Goal: Task Accomplishment & Management: Use online tool/utility

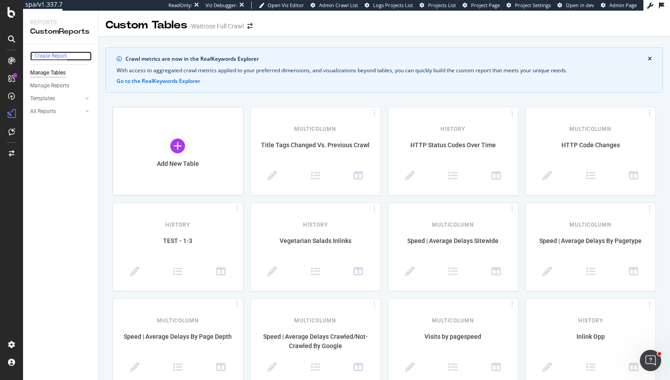
click at [43, 57] on div "+ Create Report" at bounding box center [48, 55] width 37 height 9
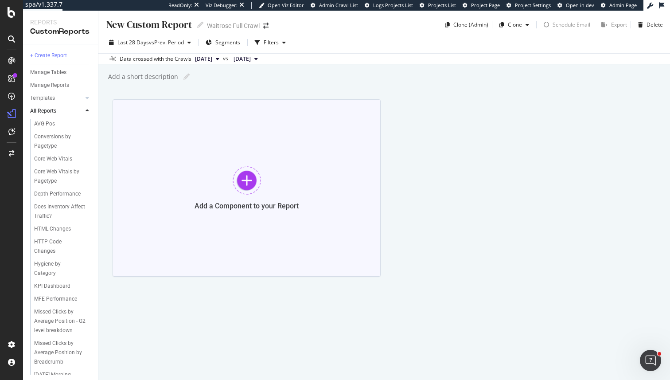
click at [252, 184] on div at bounding box center [247, 180] width 28 height 28
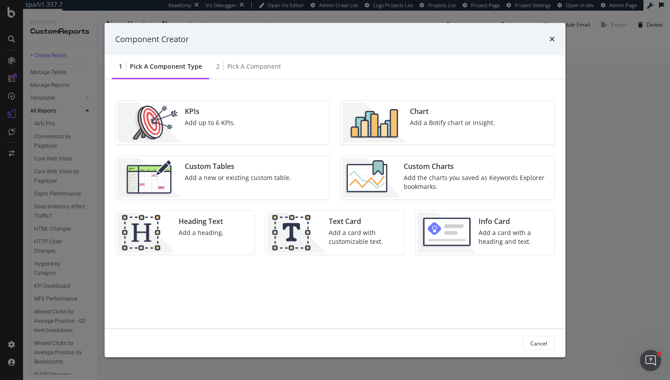
click at [226, 128] on div "KPIs Add up to 6 KPIs." at bounding box center [210, 123] width 58 height 40
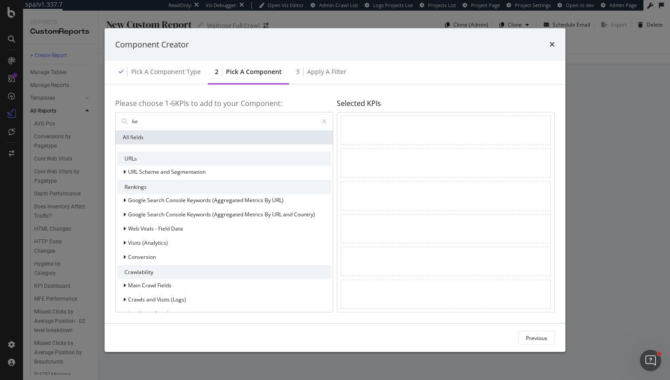
type input "k"
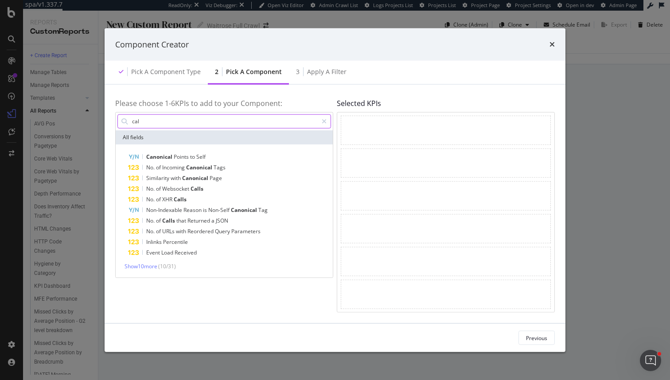
click at [144, 118] on input "cal" at bounding box center [224, 120] width 187 height 13
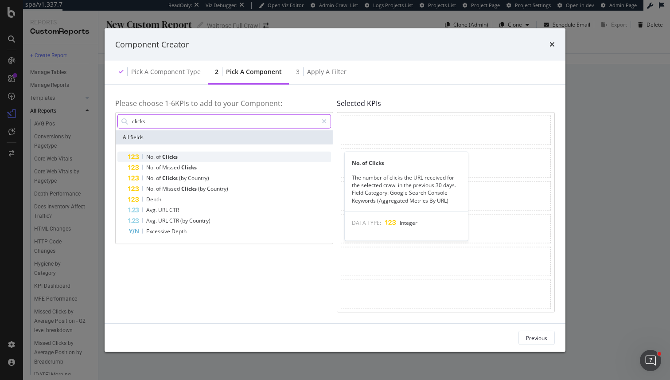
type input "clicks"
click at [165, 160] on div "No. of Clicks" at bounding box center [229, 156] width 203 height 11
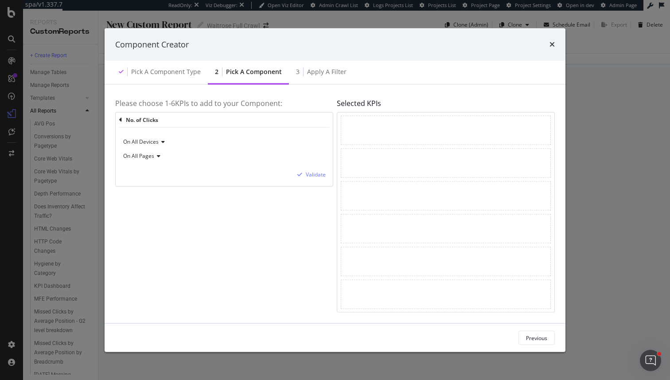
click at [162, 143] on icon "modal" at bounding box center [162, 141] width 6 height 5
click at [150, 226] on div "Please choose 1- 6 KPIs to add to your Component: No. of Clicks On All Devices …" at bounding box center [224, 203] width 218 height 217
click at [150, 159] on div "On All Pages" at bounding box center [224, 156] width 203 height 14
click at [196, 244] on div "Please choose 1- 6 KPIs to add to your Component: No. of Clicks On All Devices …" at bounding box center [224, 203] width 218 height 217
click at [309, 176] on div "Validate" at bounding box center [316, 175] width 20 height 8
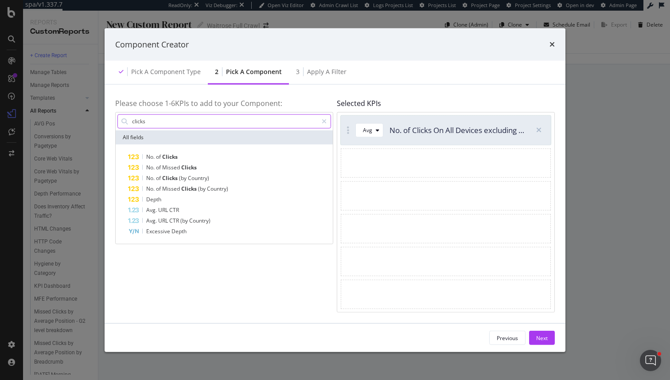
click at [148, 122] on input "clicks" at bounding box center [224, 120] width 187 height 13
type input "s"
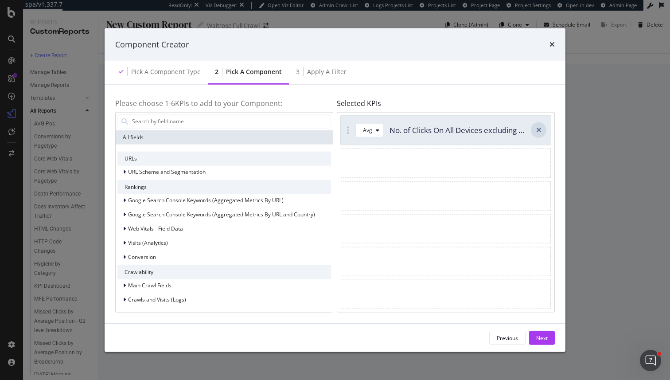
click at [539, 134] on div "modal" at bounding box center [539, 130] width 16 height 16
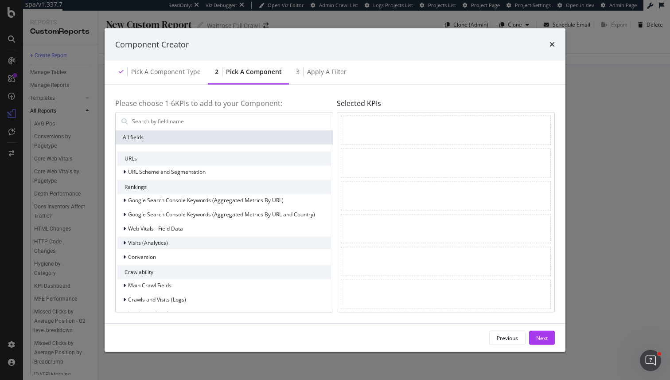
click at [156, 241] on span "Visits (Analytics)" at bounding box center [148, 243] width 40 height 8
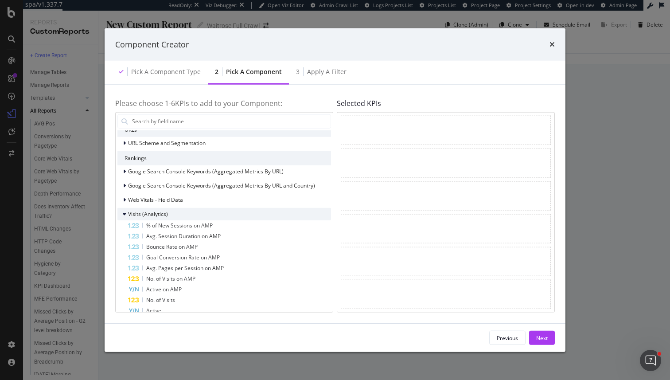
click at [143, 212] on span "Visits (Analytics)" at bounding box center [148, 214] width 40 height 8
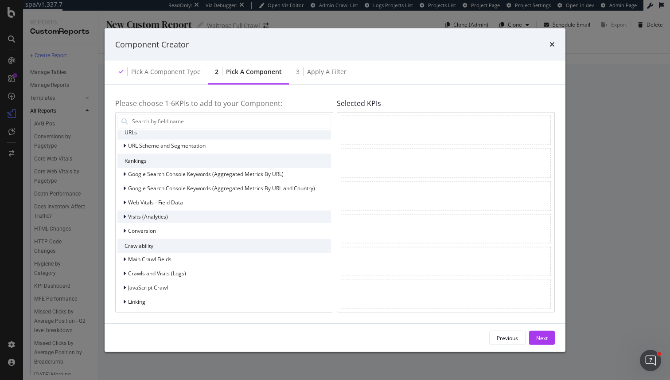
scroll to position [19, 0]
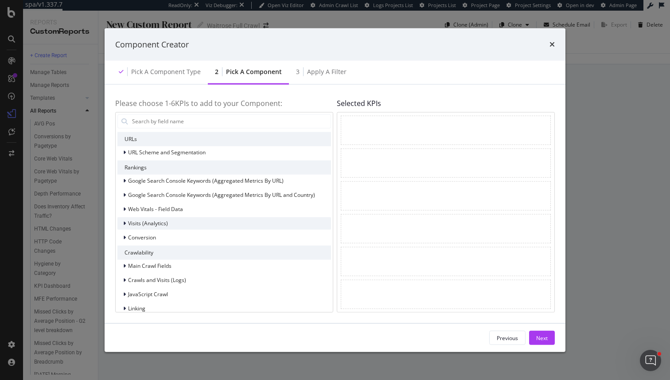
click at [156, 222] on span "Visits (Analytics)" at bounding box center [148, 223] width 40 height 8
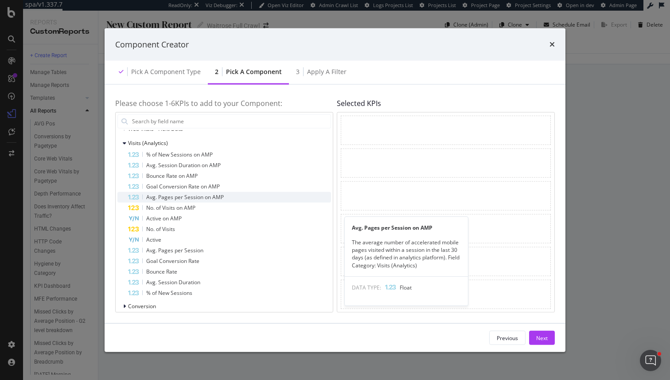
scroll to position [102, 0]
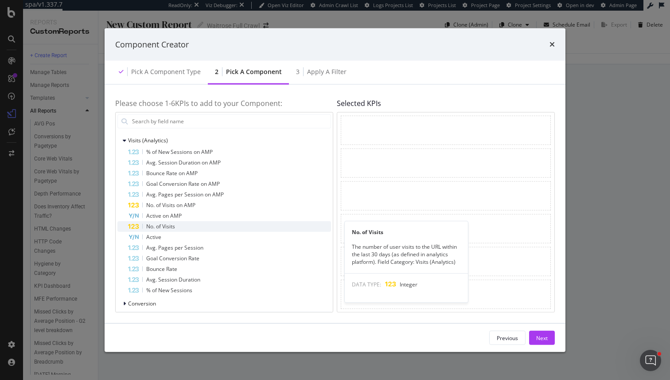
click at [180, 227] on div "No. of Visits" at bounding box center [229, 226] width 203 height 11
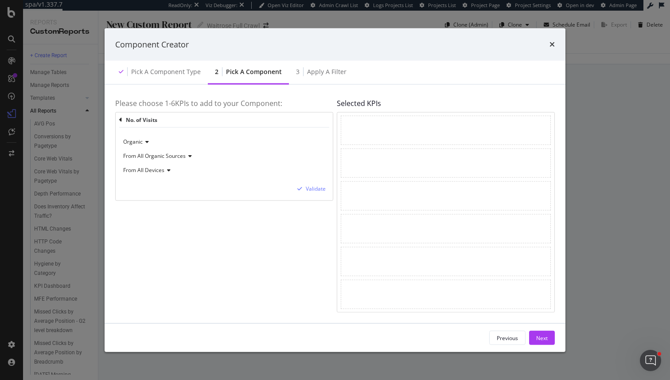
click at [156, 155] on span "From All Organic Sources" at bounding box center [154, 156] width 62 height 8
click at [230, 249] on div "Please choose 1- 6 KPIs to add to your Component: No. of Visits Organic From Al…" at bounding box center [224, 203] width 218 height 217
click at [141, 139] on span "Organic" at bounding box center [132, 142] width 19 height 8
click at [146, 200] on div "No. of Visits Organic From All Organic Sources From All Devices Validate" at bounding box center [224, 156] width 218 height 89
click at [142, 145] on div "Organic" at bounding box center [224, 142] width 203 height 14
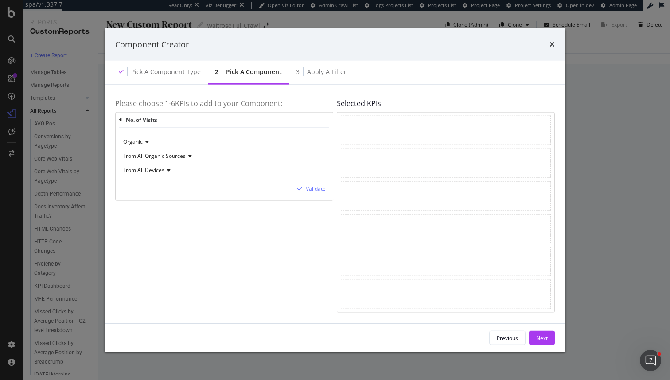
click at [190, 244] on div "Please choose 1- 6 KPIs to add to your Component: No. of Visits Organic From Al…" at bounding box center [224, 203] width 218 height 217
click at [315, 188] on div "Validate" at bounding box center [316, 189] width 20 height 8
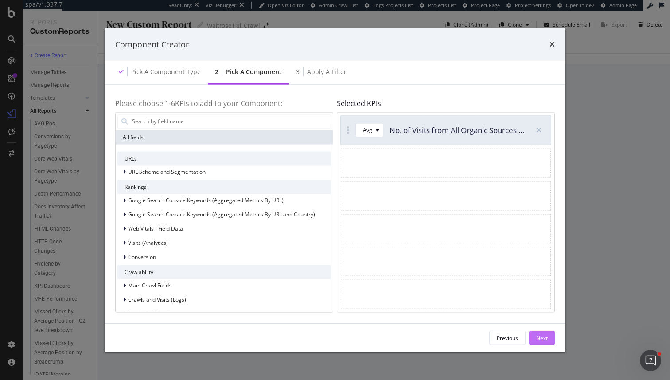
click at [544, 341] on div "Next" at bounding box center [542, 338] width 12 height 8
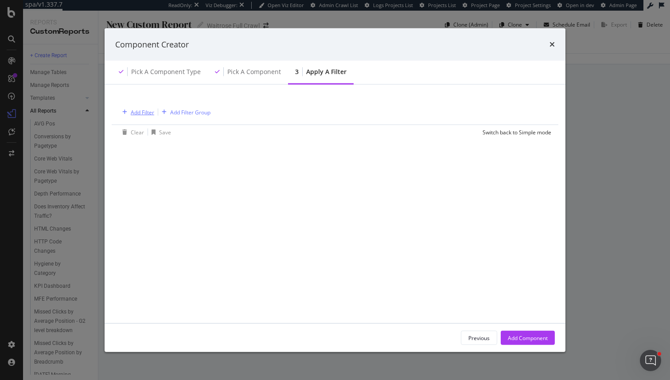
click at [142, 114] on div "Add Filter" at bounding box center [142, 112] width 23 height 8
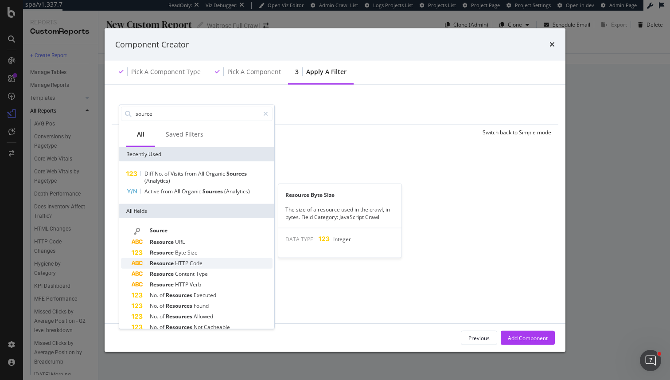
scroll to position [22, 0]
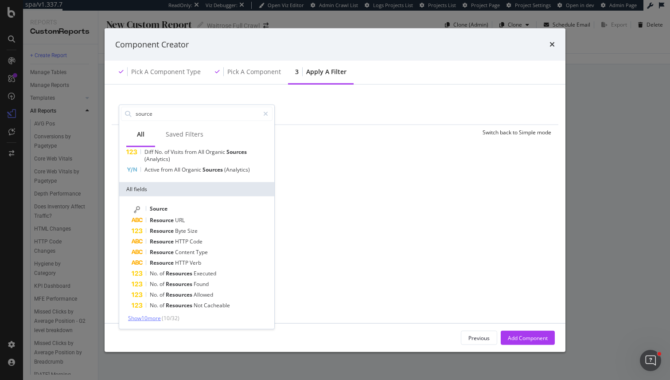
type input "source"
click at [151, 319] on span "Show 10 more" at bounding box center [144, 318] width 33 height 8
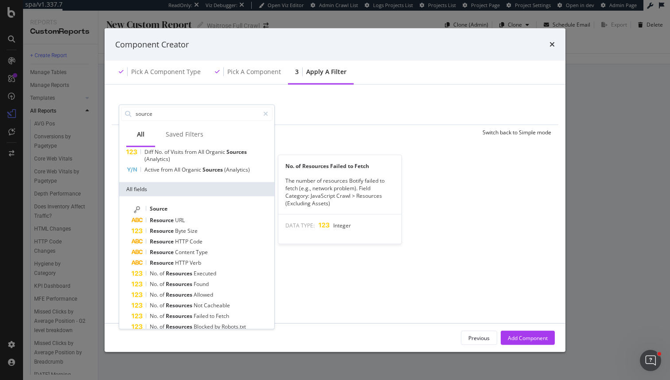
scroll to position [128, 0]
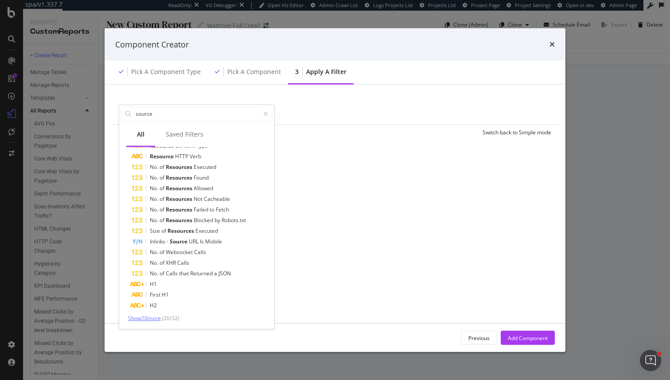
click at [140, 319] on span "Show 10 more" at bounding box center [144, 318] width 33 height 8
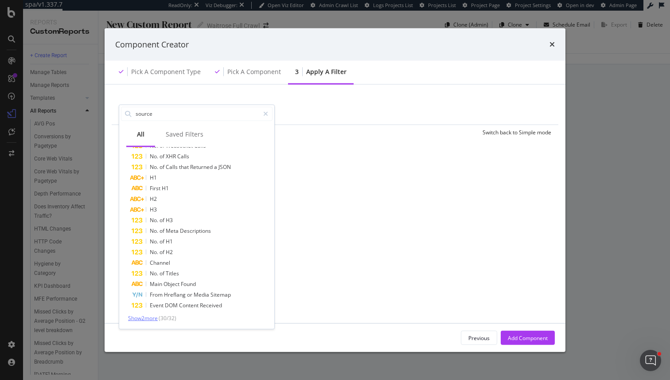
click at [155, 317] on span "Show 2 more" at bounding box center [143, 318] width 30 height 8
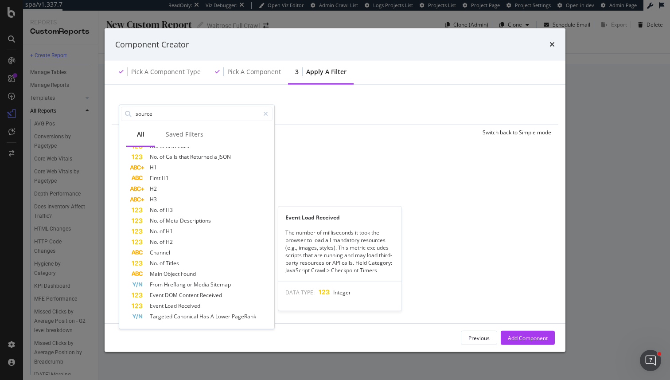
scroll to position [244, 0]
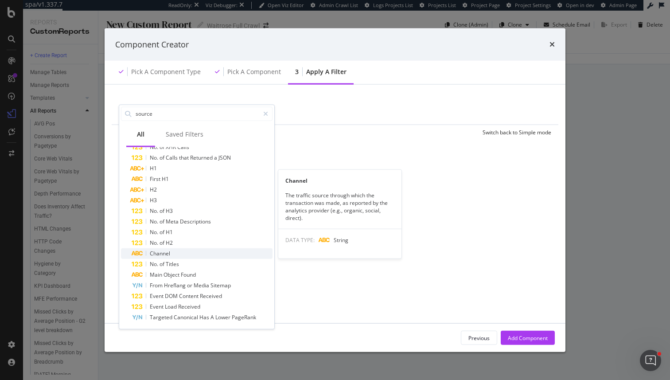
click at [155, 251] on span "Channel" at bounding box center [160, 253] width 20 height 8
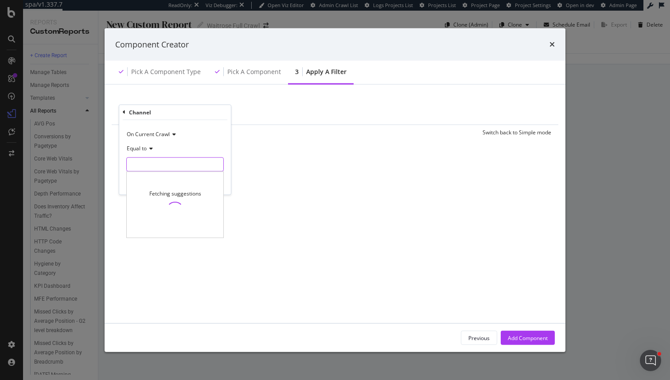
click at [143, 166] on input "modal" at bounding box center [175, 164] width 97 height 14
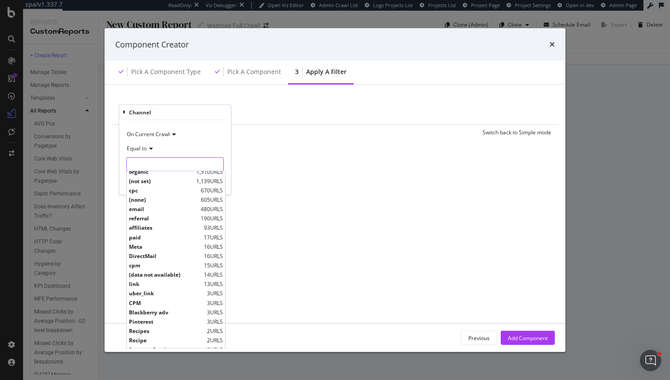
scroll to position [0, 0]
click at [123, 110] on icon "modal" at bounding box center [124, 111] width 3 height 5
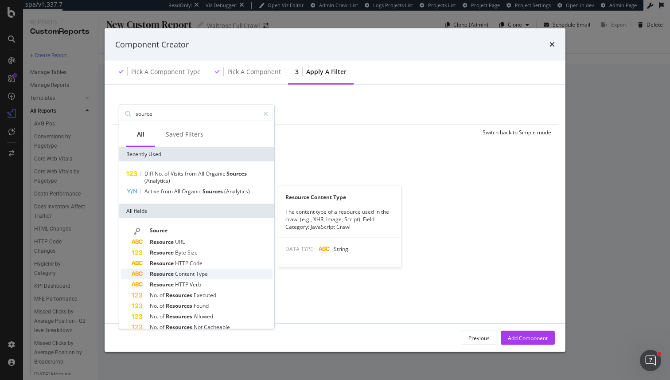
scroll to position [20, 0]
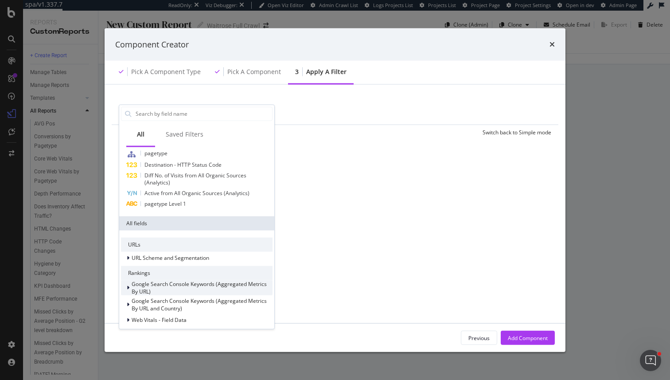
click at [163, 281] on span "Google Search Console Keywords (Aggregated Metrics By URL)" at bounding box center [199, 287] width 135 height 15
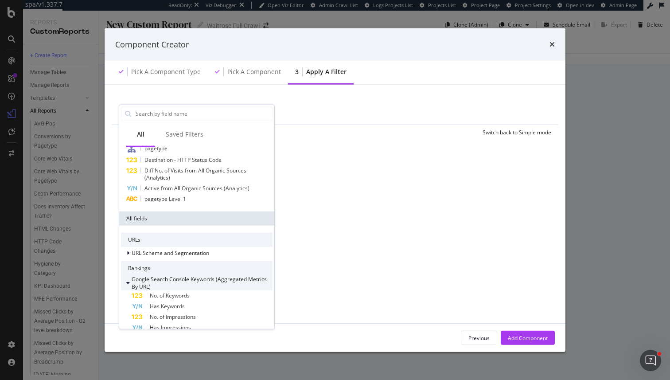
click at [163, 281] on span "Google Search Console Keywords (Aggregated Metrics By URL)" at bounding box center [199, 282] width 135 height 15
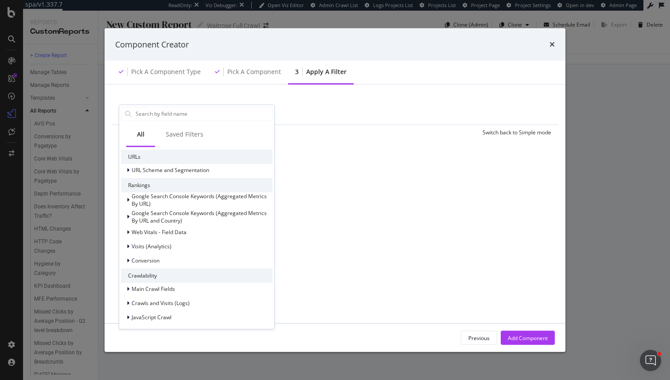
scroll to position [106, 0]
click at [143, 263] on span "Conversion" at bounding box center [146, 262] width 28 height 8
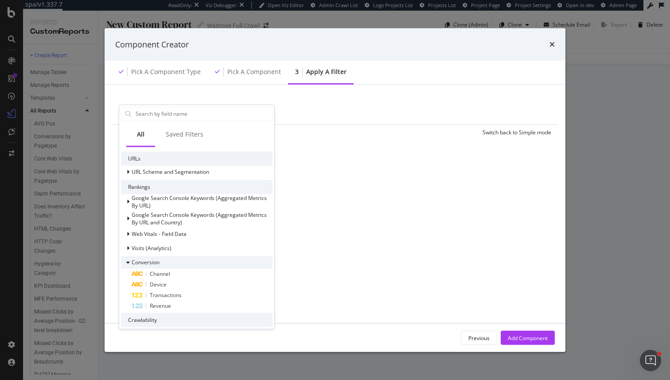
click at [143, 263] on span "Conversion" at bounding box center [146, 262] width 28 height 8
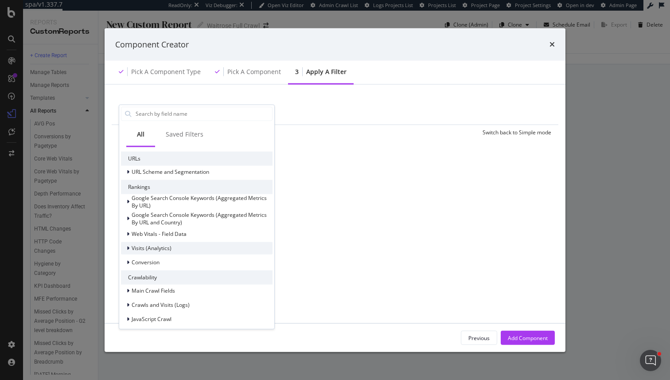
click at [144, 247] on span "Visits (Analytics)" at bounding box center [152, 248] width 40 height 8
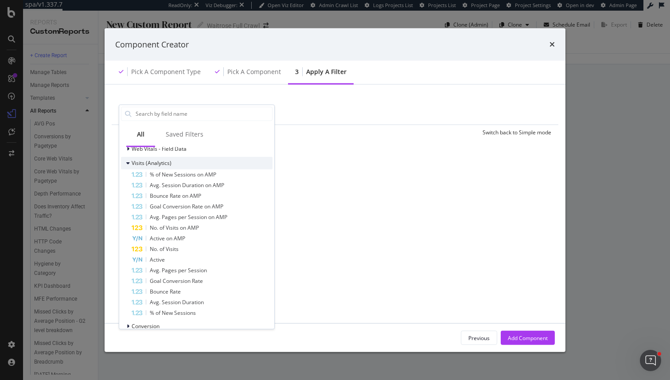
scroll to position [190, 0]
click at [144, 165] on span "Visits (Analytics)" at bounding box center [152, 165] width 40 height 8
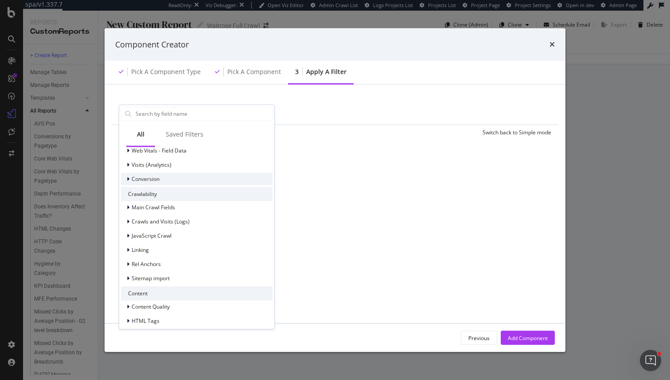
click at [150, 175] on span "Conversion" at bounding box center [146, 179] width 28 height 8
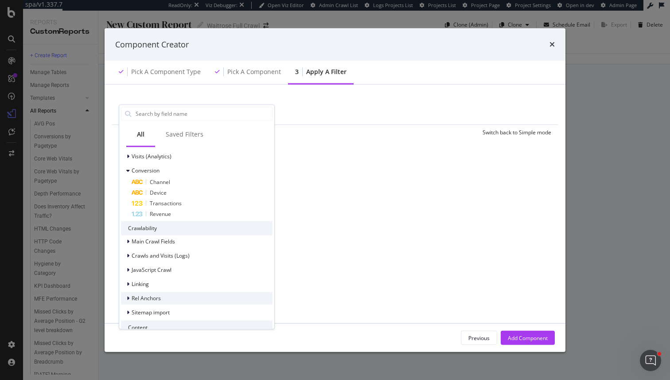
scroll to position [195, 0]
click at [160, 181] on span "Channel" at bounding box center [160, 185] width 20 height 8
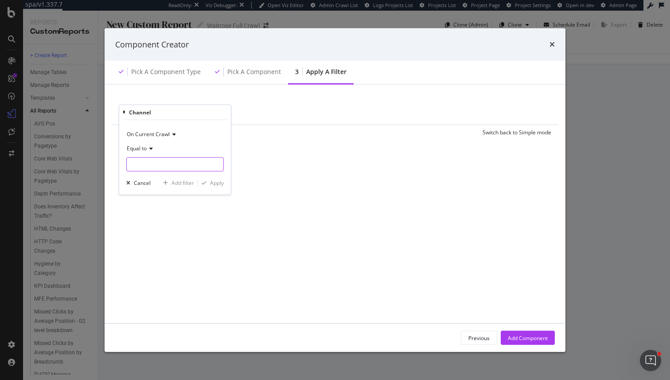
click at [157, 157] on input "modal" at bounding box center [175, 164] width 97 height 14
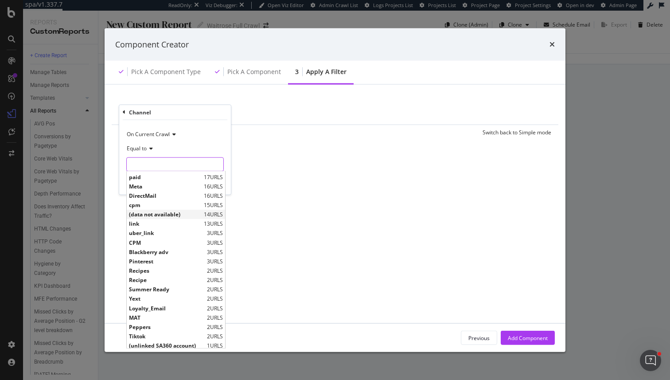
scroll to position [217, 0]
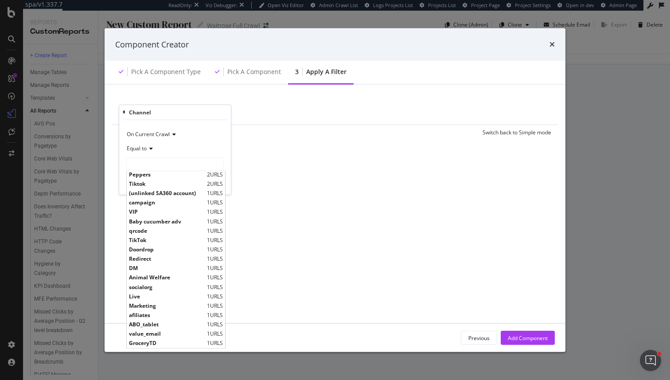
click at [405, 262] on div "Add Filter Add Filter Group Clear Save Switch back to Simple mode Channel On Cu…" at bounding box center [335, 203] width 440 height 217
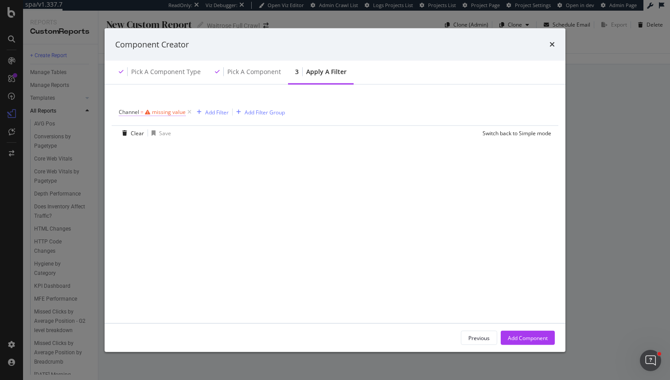
click at [148, 113] on icon "modal" at bounding box center [147, 111] width 5 height 5
click at [156, 148] on div "Equal to" at bounding box center [174, 147] width 97 height 14
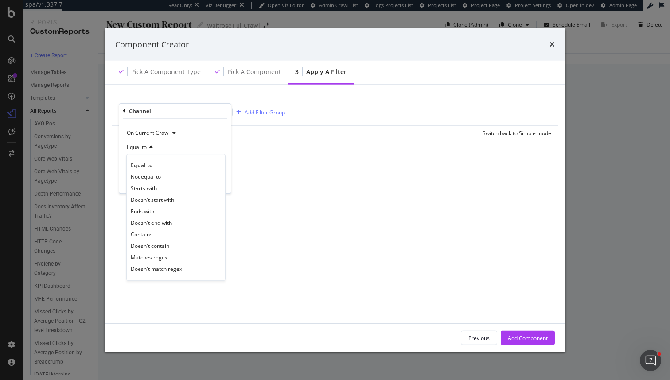
click at [235, 145] on div "Channel = missing value Add Filter Add Filter Group Clear Save Switch back to S…" at bounding box center [335, 203] width 440 height 217
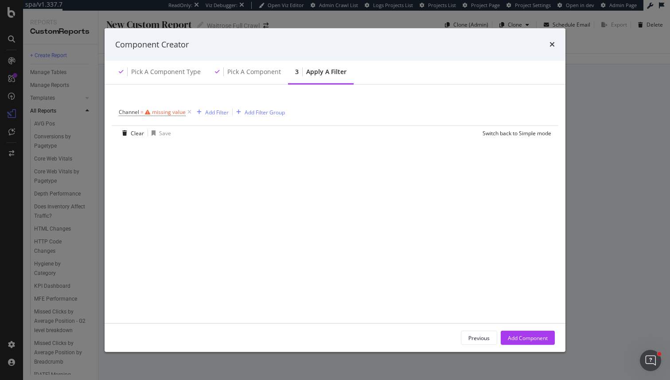
click at [154, 107] on span "Channel = missing value" at bounding box center [156, 112] width 74 height 12
click at [154, 114] on div "missing value" at bounding box center [169, 112] width 34 height 8
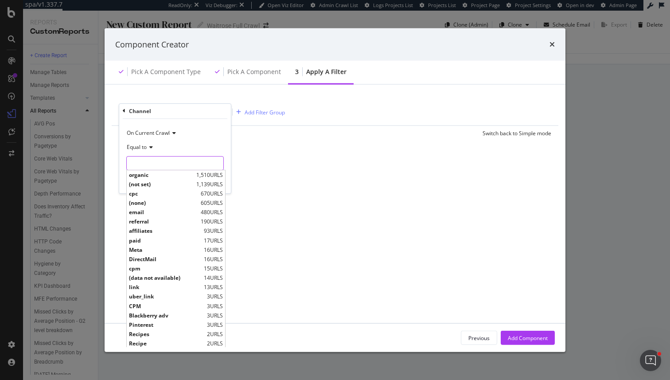
click at [154, 159] on input "modal" at bounding box center [175, 163] width 97 height 14
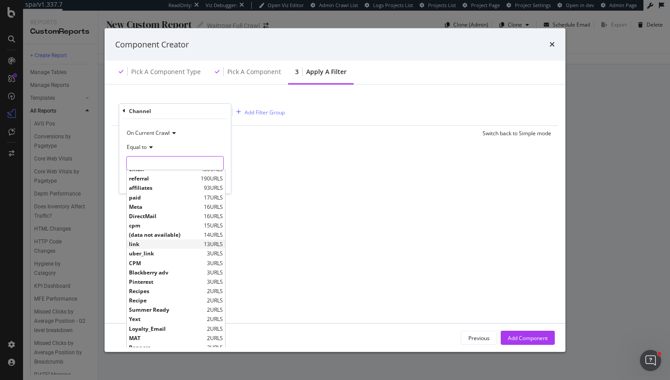
scroll to position [46, 0]
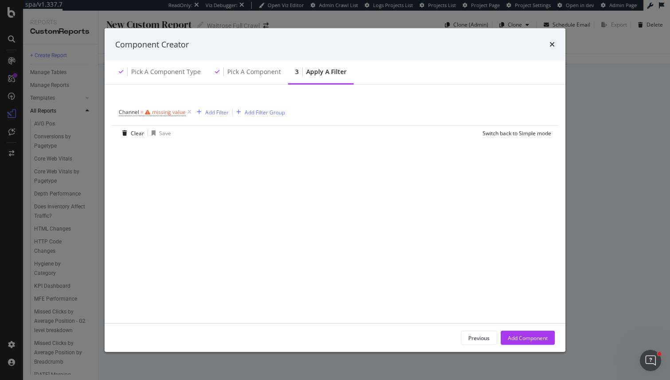
click at [553, 39] on div "times" at bounding box center [551, 45] width 5 height 12
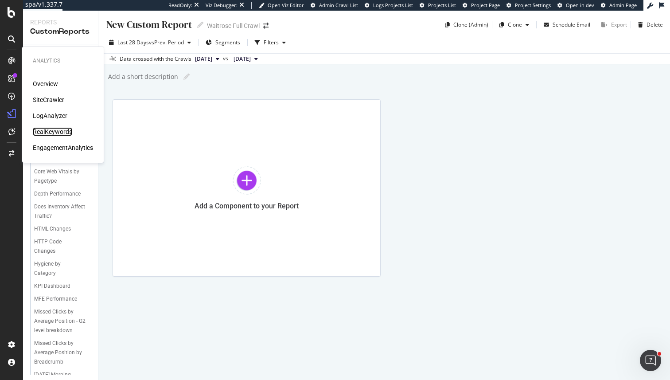
click at [46, 129] on div "RealKeywords" at bounding box center [52, 131] width 39 height 9
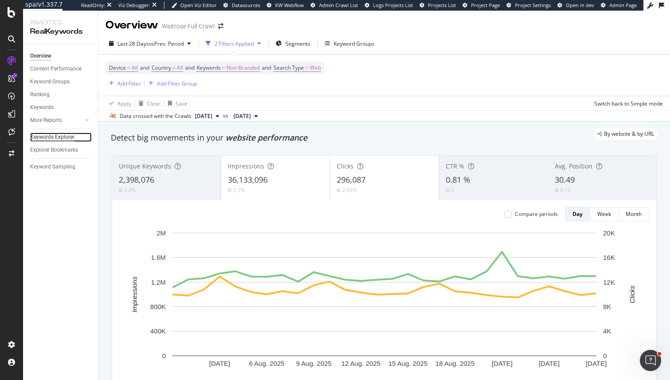
click at [55, 139] on div "Keywords Explorer" at bounding box center [52, 136] width 44 height 9
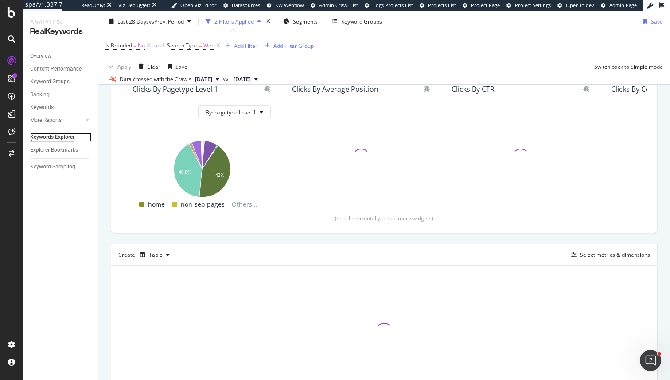
scroll to position [75, 0]
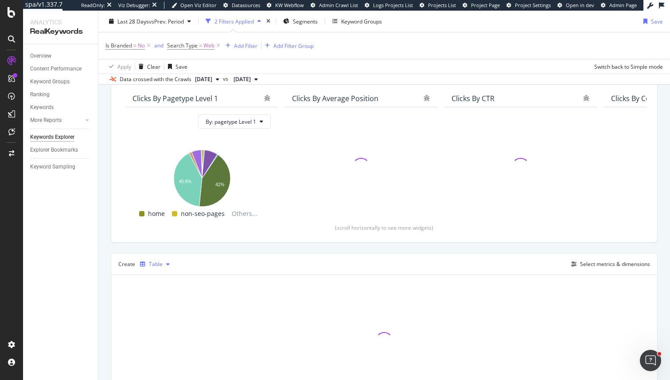
click at [156, 271] on button "Table" at bounding box center [154, 264] width 37 height 14
click at [170, 298] on div "Trend" at bounding box center [167, 293] width 55 height 11
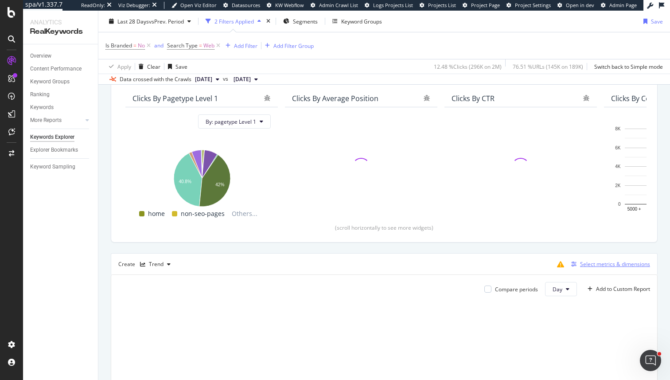
click at [585, 269] on button "Select metrics & dimensions" at bounding box center [609, 264] width 82 height 11
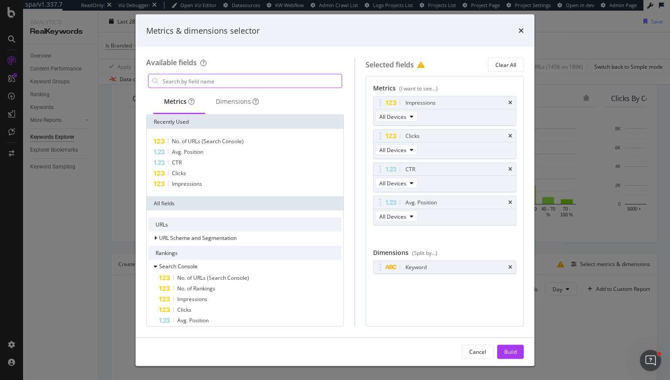
click at [181, 78] on input "modal" at bounding box center [252, 80] width 180 height 13
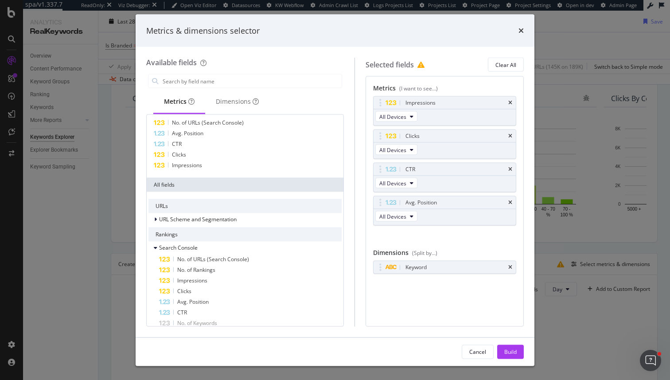
click at [189, 239] on div "Rankings" at bounding box center [244, 234] width 193 height 14
click at [189, 247] on span "Search Console" at bounding box center [178, 248] width 39 height 8
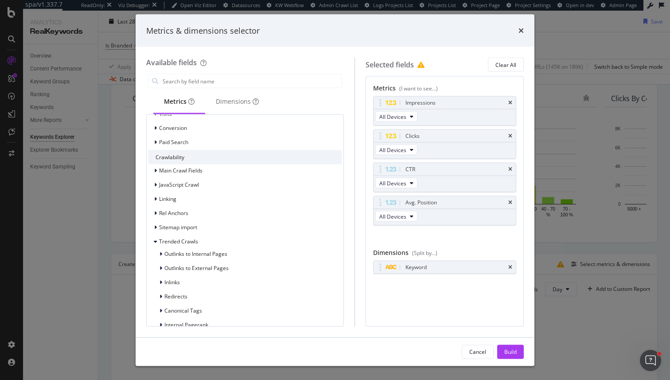
scroll to position [187, 0]
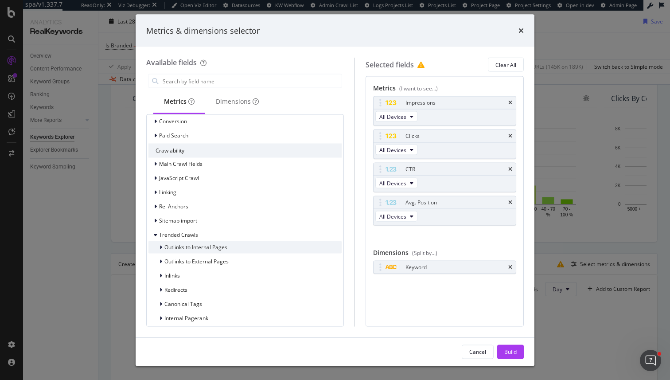
click at [187, 242] on div "Outlinks to Internal Pages" at bounding box center [244, 247] width 193 height 12
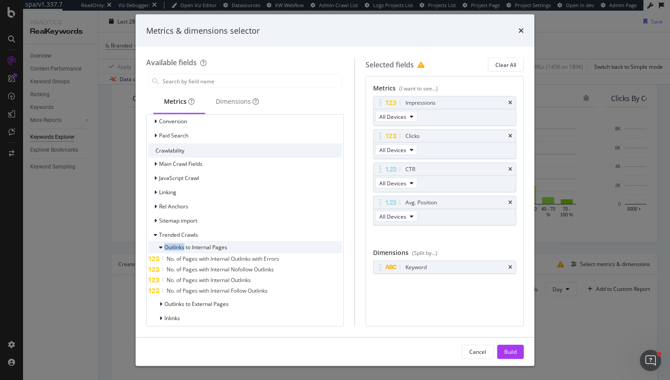
click at [187, 242] on div "Outlinks to Internal Pages" at bounding box center [244, 247] width 193 height 12
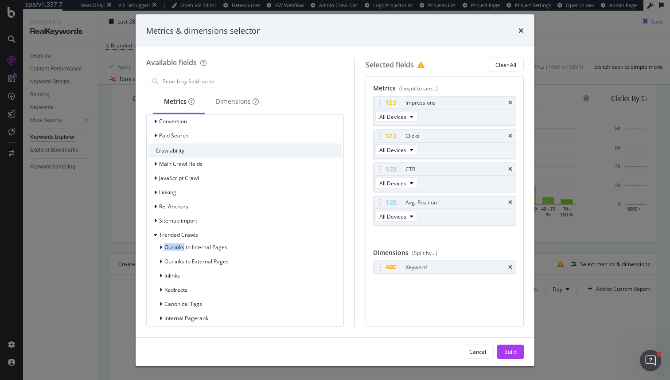
click at [182, 231] on div at bounding box center [182, 231] width 0 height 0
click at [186, 238] on span "Trended Crawls" at bounding box center [178, 235] width 39 height 8
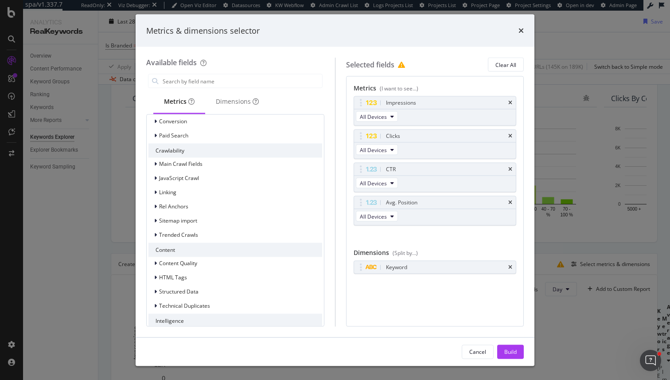
click at [128, 241] on div "Metrics & dimensions selector Available fields Metrics Dimensions Recently Used…" at bounding box center [335, 190] width 670 height 380
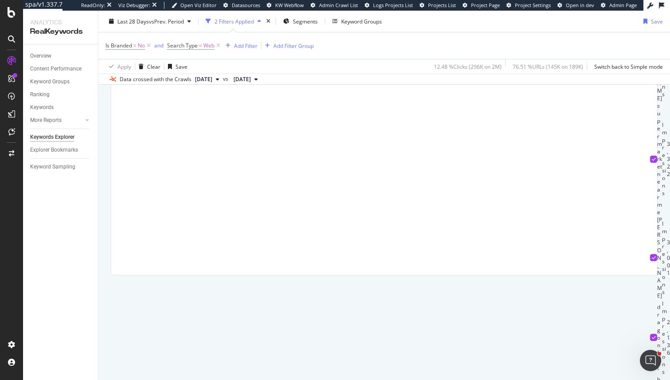
scroll to position [422, 0]
click at [63, 134] on div "Keywords Explorer" at bounding box center [52, 136] width 44 height 9
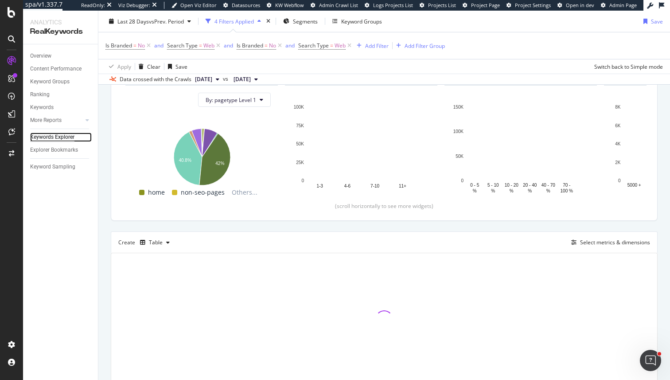
scroll to position [134, 0]
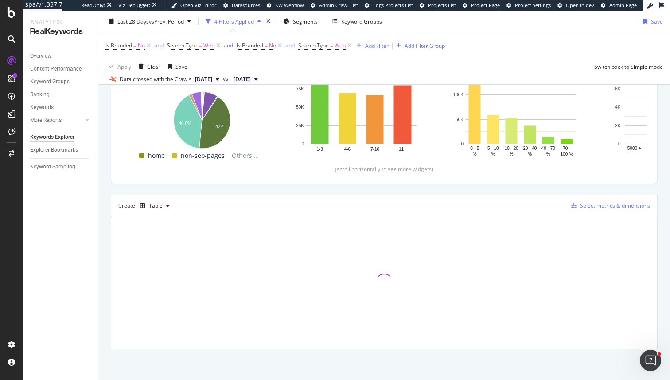
click at [573, 207] on icon "button" at bounding box center [573, 205] width 5 height 5
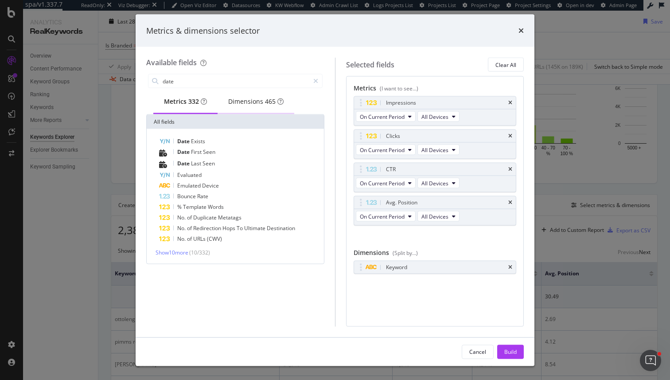
click at [262, 102] on div "Dimensions 465" at bounding box center [255, 101] width 55 height 9
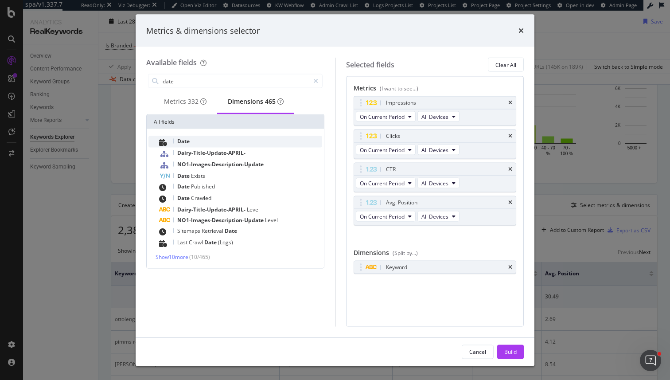
click at [202, 145] on div "Date" at bounding box center [240, 142] width 163 height 12
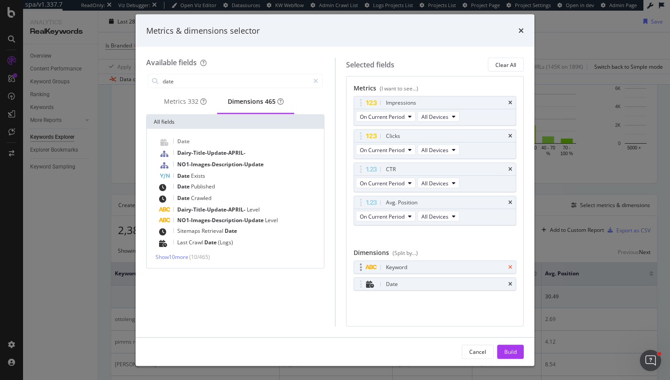
click at [508, 266] on icon "times" at bounding box center [510, 267] width 4 height 5
click at [222, 71] on div "Available fields date Metrics 332 Dimensions 465 All fields Date Dairy-Title-Up…" at bounding box center [240, 192] width 189 height 269
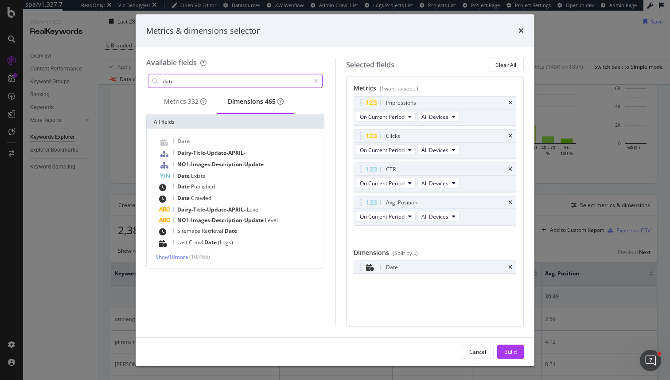
click at [222, 80] on input "date" at bounding box center [236, 80] width 148 height 13
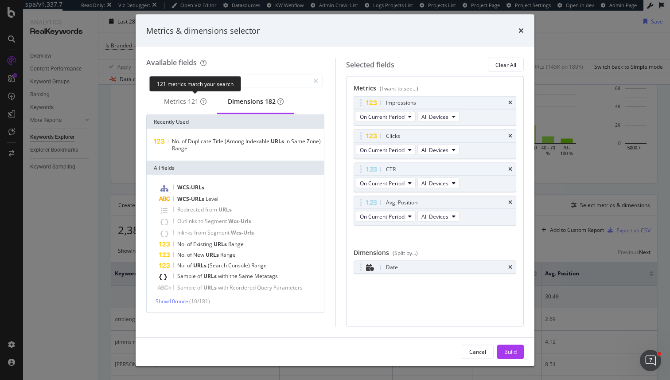
click at [192, 85] on div "121 metrics match your search" at bounding box center [195, 84] width 92 height 16
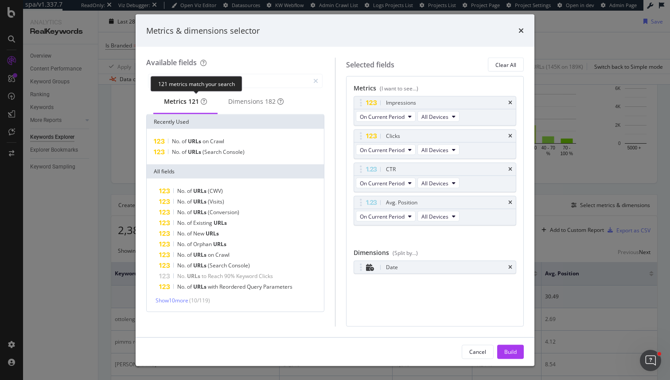
click at [226, 85] on div "121 metrics match your search" at bounding box center [197, 84] width 92 height 16
click at [287, 81] on input "urls" at bounding box center [236, 80] width 148 height 13
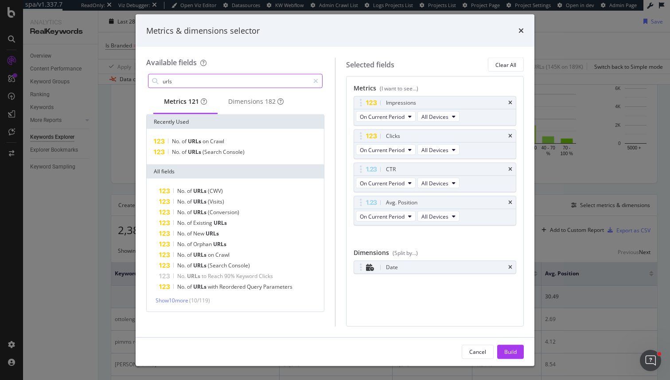
click at [287, 81] on input "urls" at bounding box center [236, 80] width 148 height 13
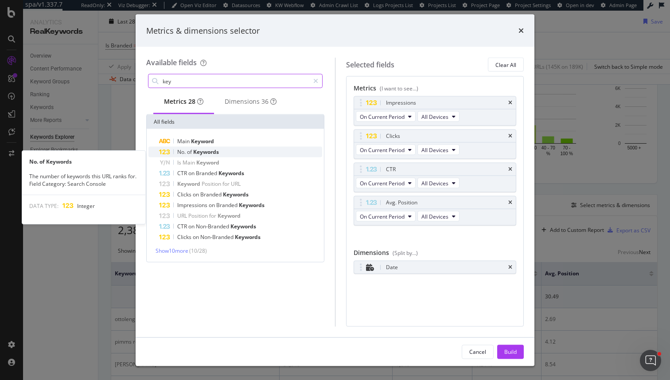
type input "key"
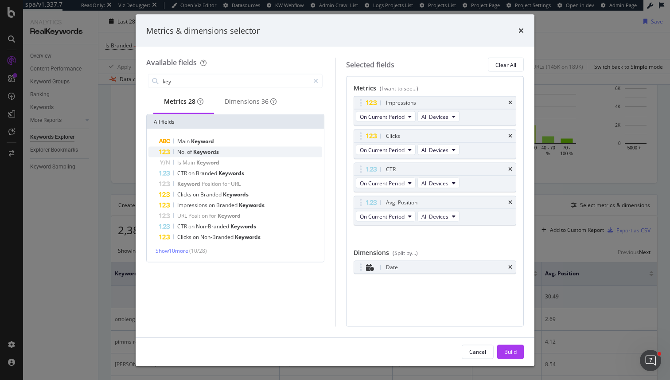
click at [264, 156] on div "No. of Keywords" at bounding box center [240, 152] width 163 height 11
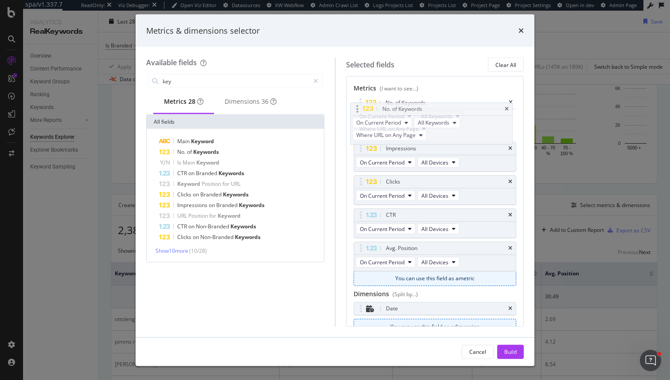
drag, startPoint x: 359, startPoint y: 234, endPoint x: 356, endPoint y: 106, distance: 127.2
click at [356, 106] on body "spa/v1.337.7 ReadOnly: Viz Debugger: Open Viz Editor Datasources KW Webflow Adm…" at bounding box center [335, 190] width 670 height 380
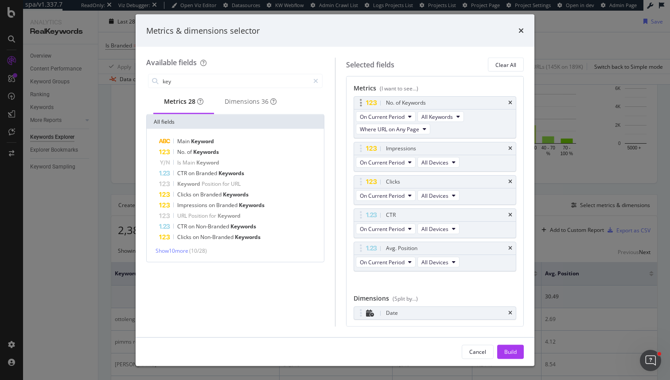
click at [399, 137] on div "On Current Period All Keywords Where URL on Any Page" at bounding box center [435, 123] width 162 height 28
click at [403, 125] on span "Where URL on Any Page" at bounding box center [389, 129] width 59 height 8
click at [408, 164] on span "Where URL on Page 1" at bounding box center [394, 161] width 62 height 8
click at [508, 349] on div "Build" at bounding box center [510, 351] width 12 height 8
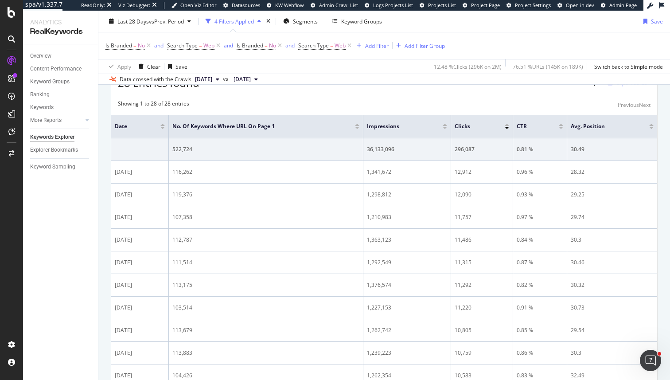
scroll to position [300, 0]
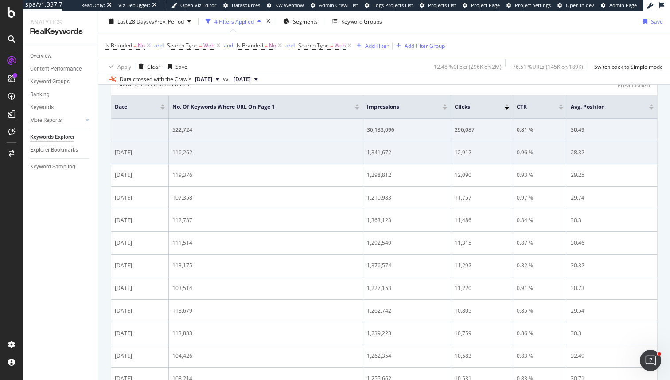
click at [115, 152] on div "[DATE]" at bounding box center [140, 152] width 50 height 8
drag, startPoint x: 115, startPoint y: 152, endPoint x: 233, endPoint y: 152, distance: 117.9
click at [233, 152] on tr "[DATE] 116,262 1,341,672 12,912 0.96 % 28.32" at bounding box center [384, 152] width 546 height 23
click at [192, 149] on div "116,262" at bounding box center [265, 152] width 187 height 8
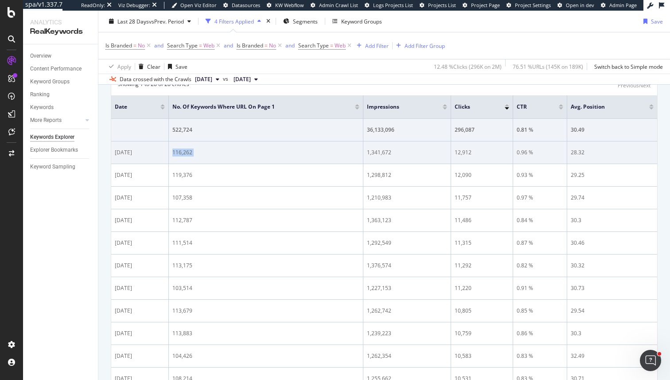
click at [192, 149] on div "116,262" at bounding box center [265, 152] width 187 height 8
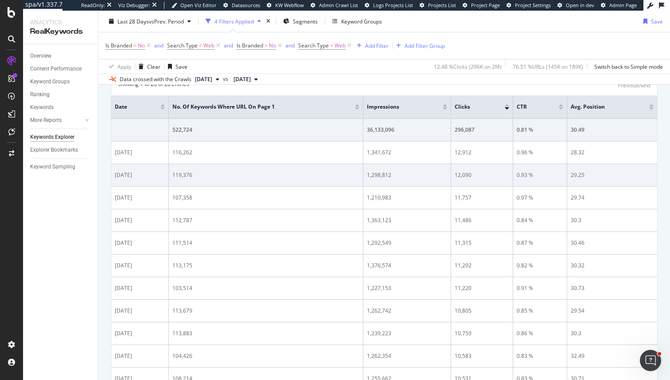
click at [185, 177] on div "119,376" at bounding box center [265, 175] width 187 height 8
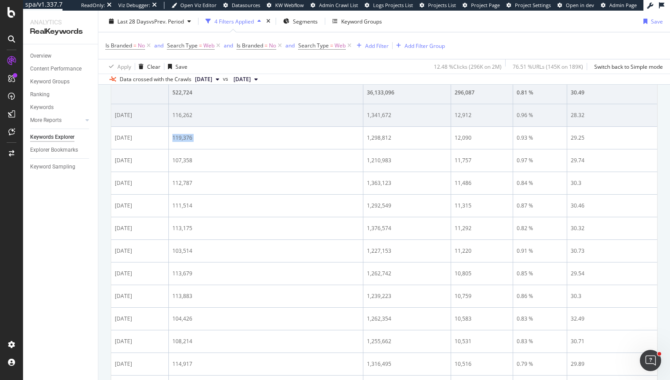
scroll to position [343, 0]
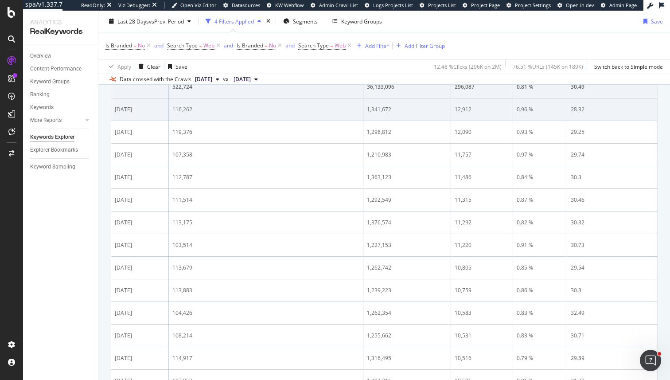
click at [183, 106] on div "116,262" at bounding box center [265, 109] width 187 height 8
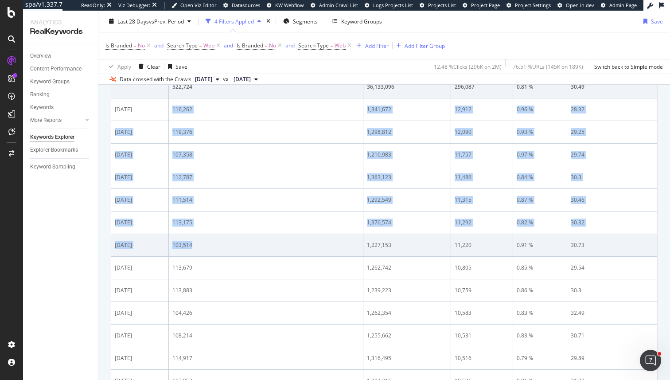
drag, startPoint x: 183, startPoint y: 106, endPoint x: 202, endPoint y: 243, distance: 138.8
click at [202, 243] on div "103,514" at bounding box center [265, 245] width 187 height 8
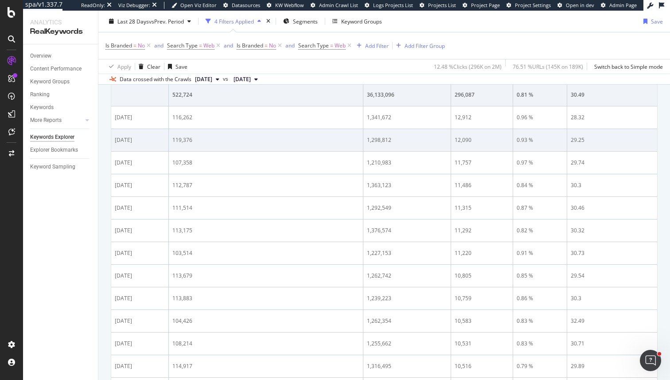
scroll to position [329, 0]
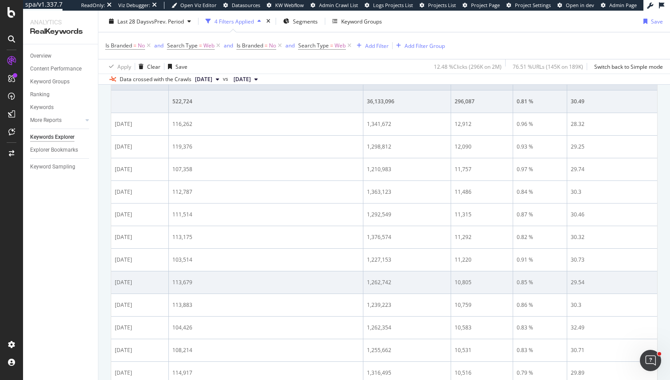
click at [588, 280] on div "29.54" at bounding box center [612, 282] width 83 height 8
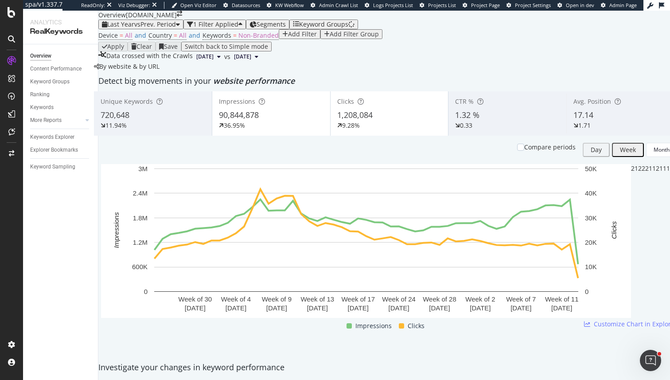
scroll to position [528, 0]
click at [51, 136] on div "Keywords Explorer" at bounding box center [52, 136] width 44 height 9
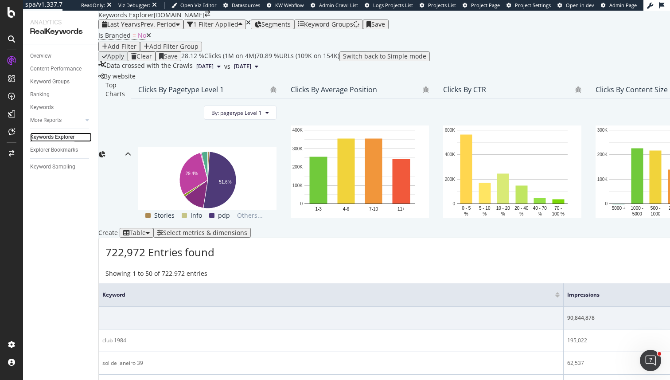
scroll to position [239, 0]
click at [247, 229] on div "Select metrics & dimensions" at bounding box center [205, 232] width 84 height 7
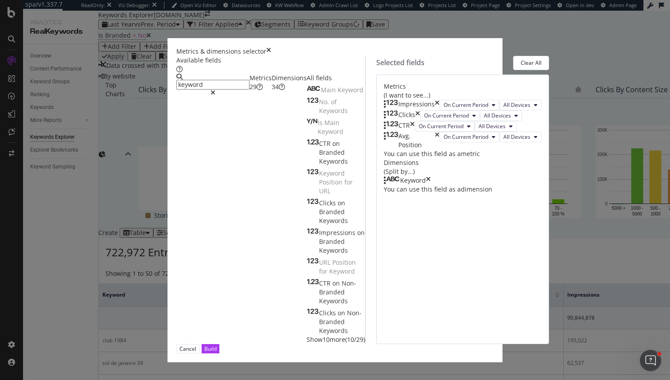
type input "keyword"
click at [345, 335] on span "( 10 / 29 )" at bounding box center [355, 339] width 20 height 8
click at [249, 80] on input "keyword" at bounding box center [212, 85] width 73 height 10
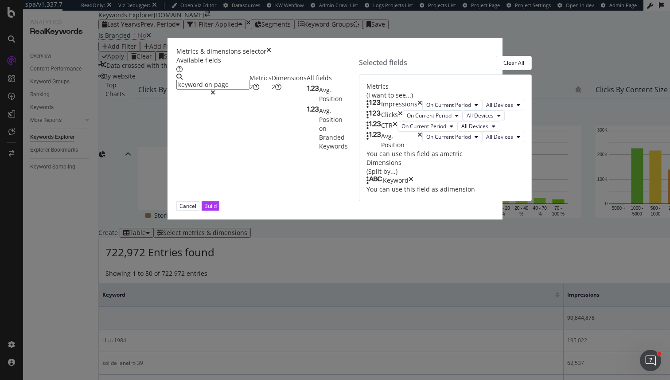
click at [244, 85] on input "keyword on page" at bounding box center [212, 85] width 73 height 10
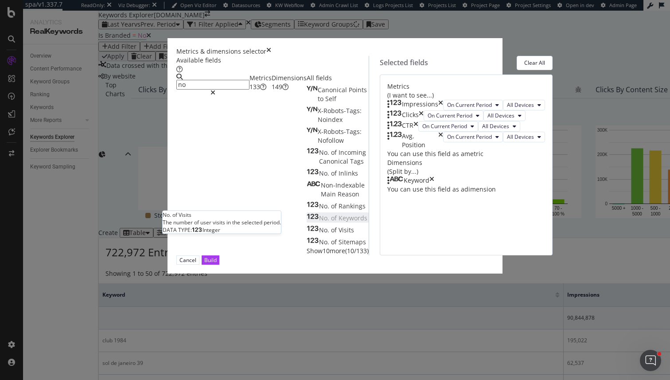
type input "no"
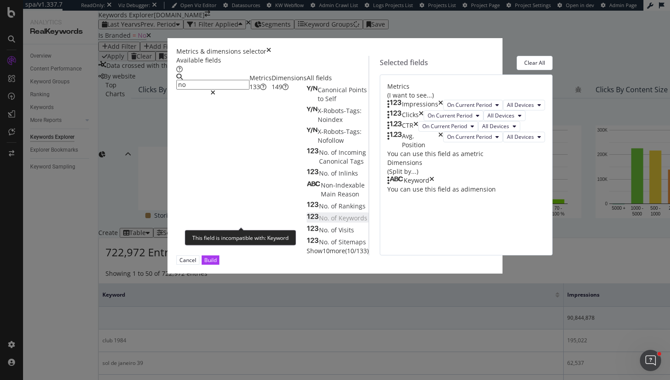
click at [307, 219] on div "No. of Keywords" at bounding box center [337, 218] width 61 height 9
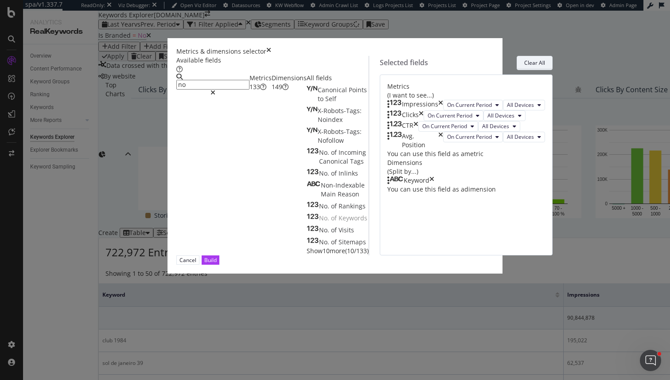
click at [524, 63] on div "Clear All" at bounding box center [534, 63] width 21 height 8
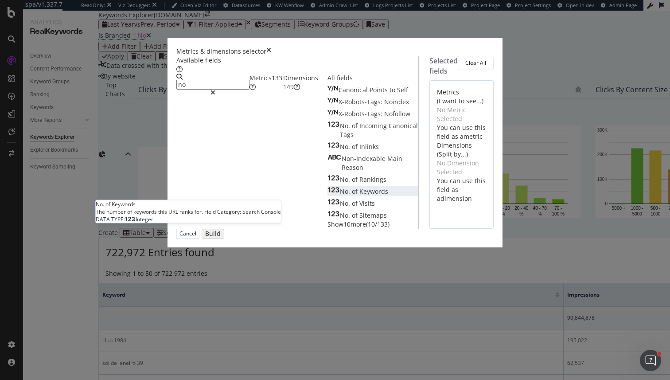
click at [359, 195] on span "Keywords" at bounding box center [373, 191] width 29 height 8
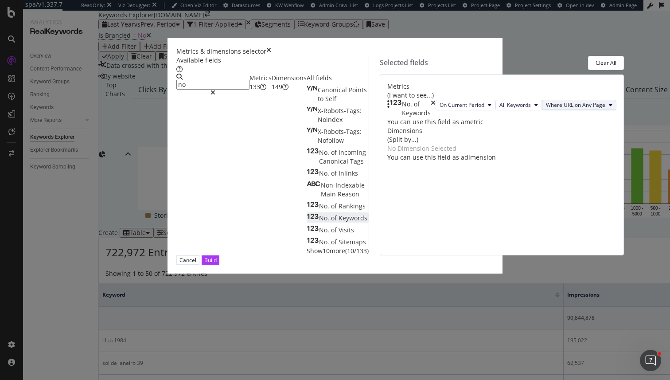
click at [546, 109] on span "Where URL on Any Page" at bounding box center [575, 105] width 59 height 8
click at [408, 162] on span "Where URL on Page 1" at bounding box center [396, 161] width 62 height 8
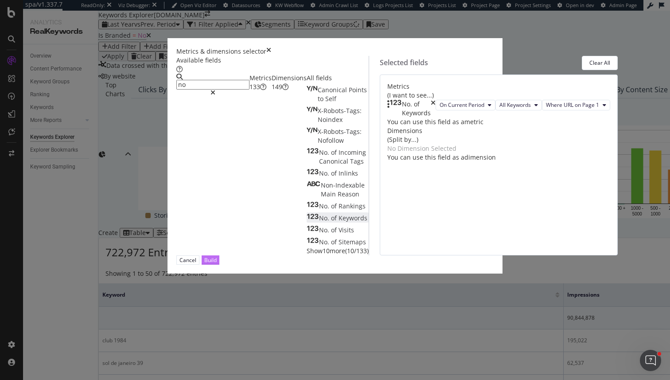
click at [219, 265] on button "Build" at bounding box center [211, 259] width 18 height 9
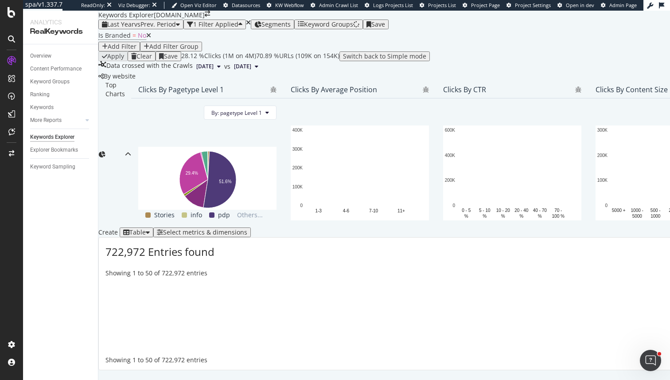
scroll to position [134, 0]
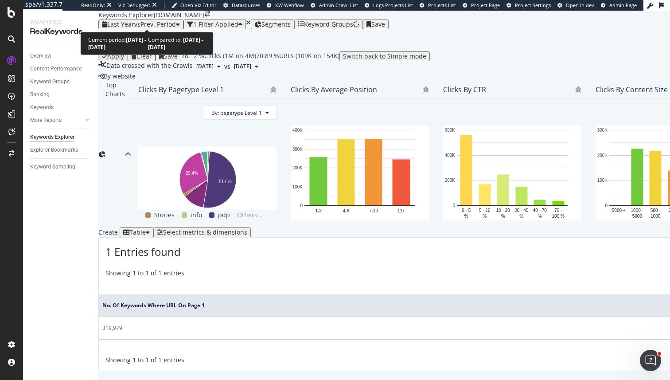
click at [145, 25] on div "Last Year vs Prev. Period" at bounding box center [141, 24] width 78 height 7
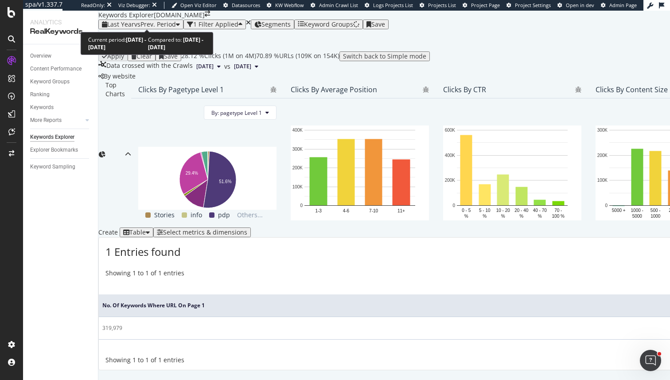
click at [140, 20] on span "vs Prev. Period" at bounding box center [155, 24] width 42 height 8
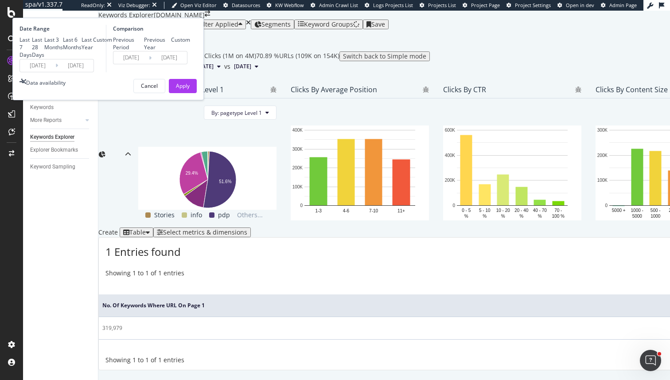
click at [55, 72] on input "2024/08/27" at bounding box center [37, 65] width 35 height 12
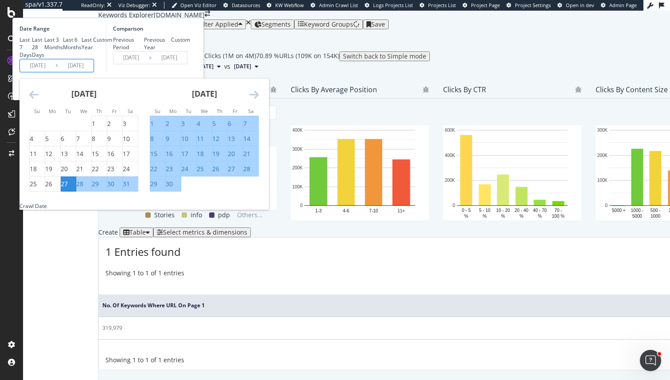
click at [44, 58] on div "Last 28 Days" at bounding box center [38, 47] width 12 height 23
type input "2025/07/30"
type input "2025/07/02"
type input "2025/07/29"
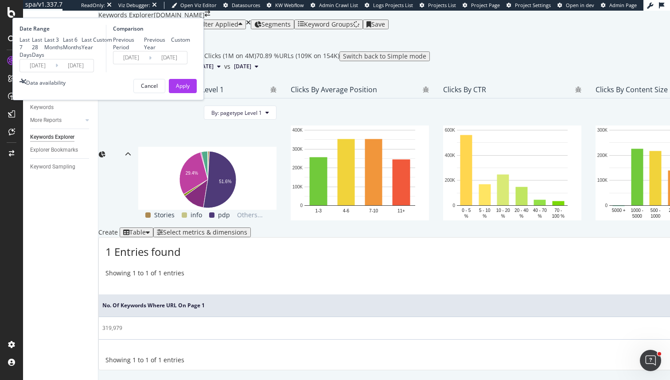
click at [55, 72] on input "2025/07/30" at bounding box center [37, 65] width 35 height 12
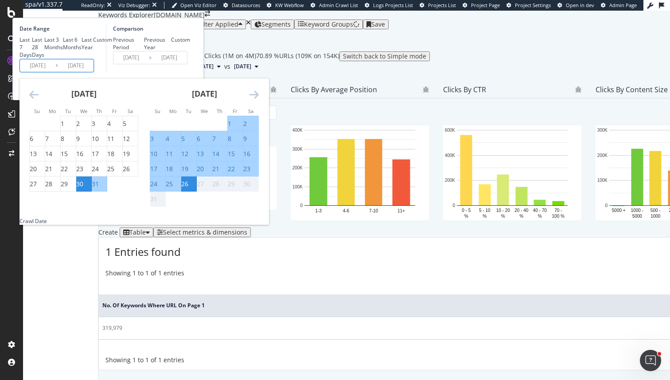
click at [231, 128] on div "1" at bounding box center [230, 123] width 4 height 9
type input "2025/08/01"
type input "2025/07/06"
type input "2025/07/31"
click at [93, 72] on input "2025/08/26" at bounding box center [75, 65] width 35 height 12
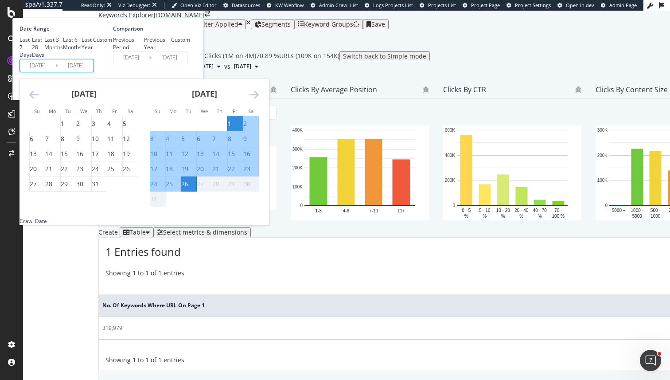
click at [219, 158] on div "14" at bounding box center [215, 153] width 7 height 9
type input "2025/08/14"
type input "2025/07/18"
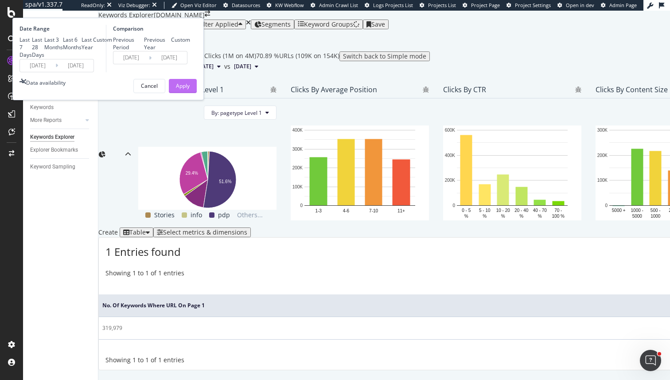
click at [190, 93] on div "Apply" at bounding box center [183, 85] width 14 height 13
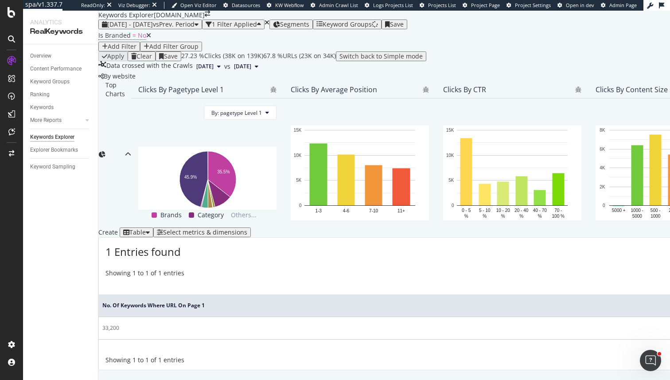
scroll to position [86, 0]
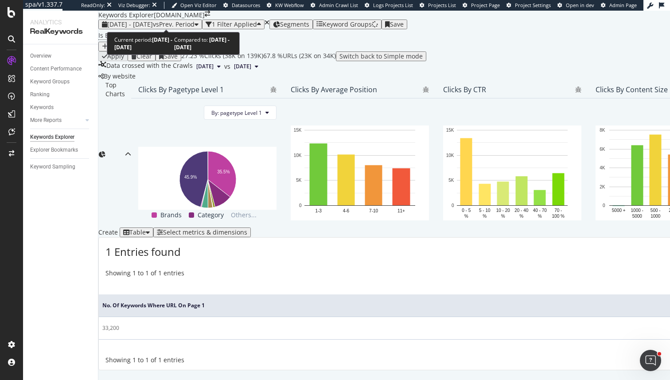
click at [148, 25] on div "2025 Aug. 1st - Aug. 14th vs Prev. Period" at bounding box center [150, 24] width 97 height 7
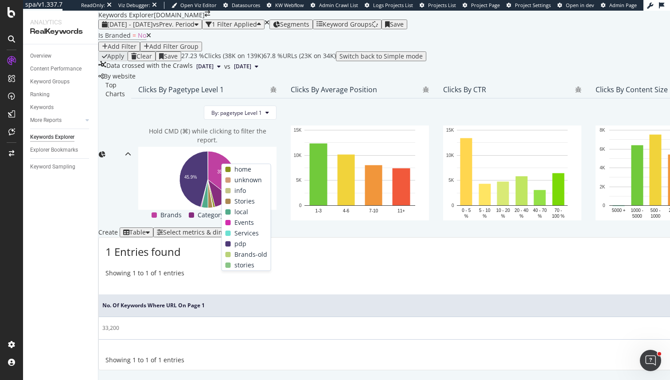
scroll to position [130, 0]
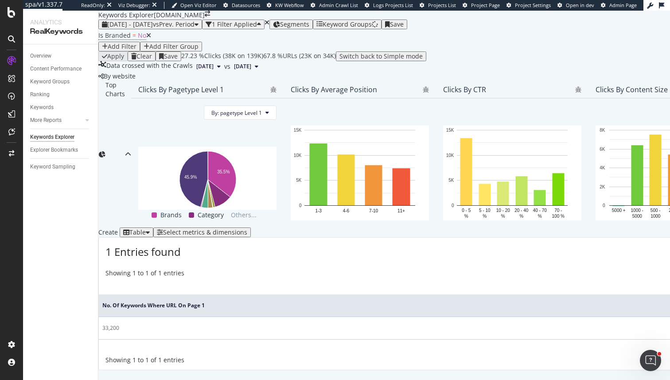
click at [148, 39] on icon at bounding box center [148, 35] width 5 height 6
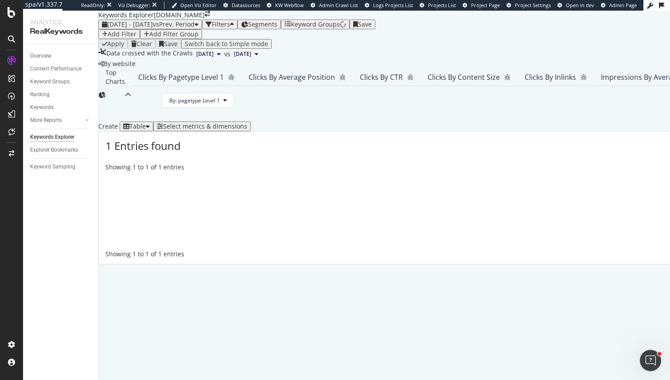
scroll to position [128, 0]
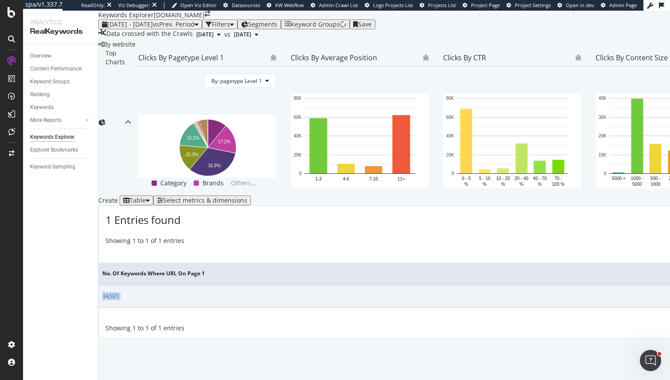
scroll to position [92, 0]
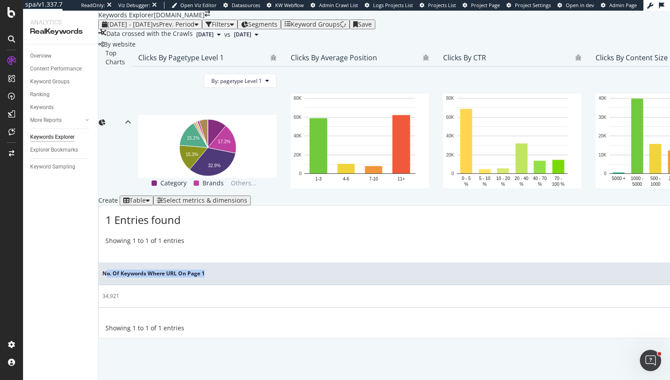
drag, startPoint x: 120, startPoint y: 284, endPoint x: 218, endPoint y: 289, distance: 98.1
click at [213, 288] on div at bounding box center [213, 288] width 0 height 0
drag, startPoint x: 232, startPoint y: 288, endPoint x: 108, endPoint y: 279, distance: 124.4
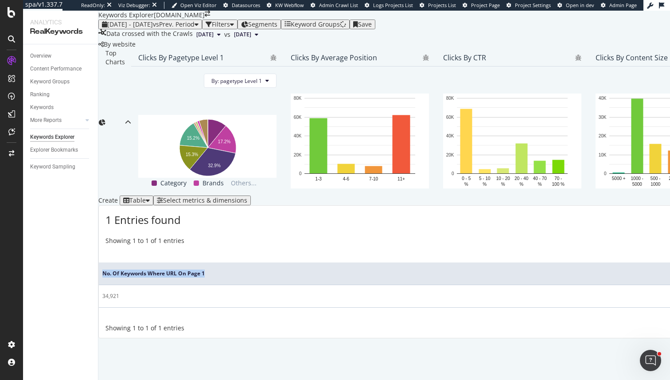
click at [247, 204] on div "Select metrics & dimensions" at bounding box center [202, 200] width 90 height 7
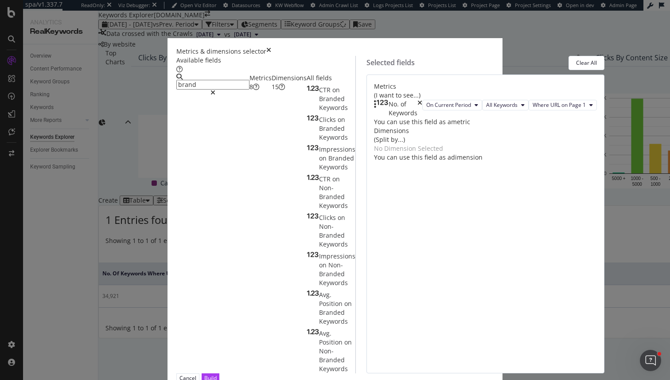
type input "brand"
click at [272, 91] on div "Dimensions 15" at bounding box center [289, 83] width 35 height 18
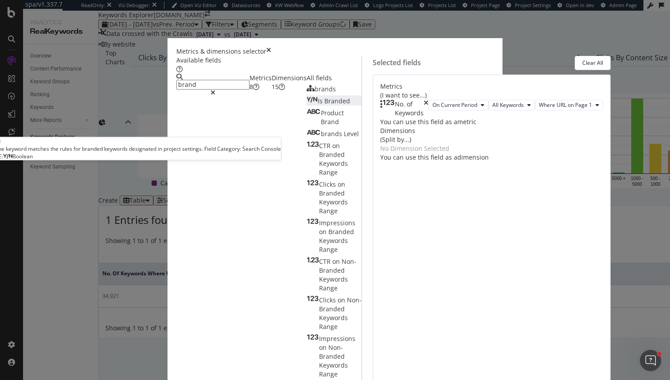
click at [307, 105] on div "Is Branded" at bounding box center [328, 101] width 43 height 9
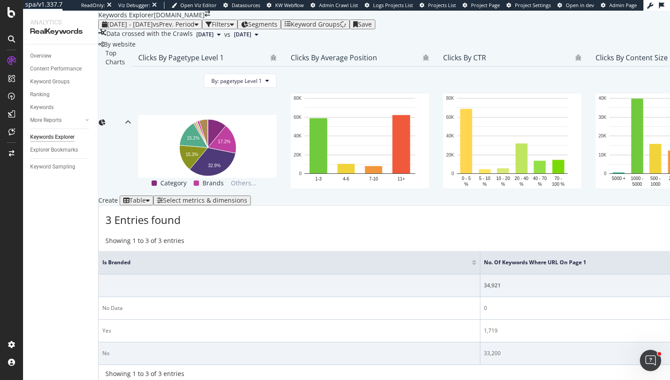
scroll to position [139, 0]
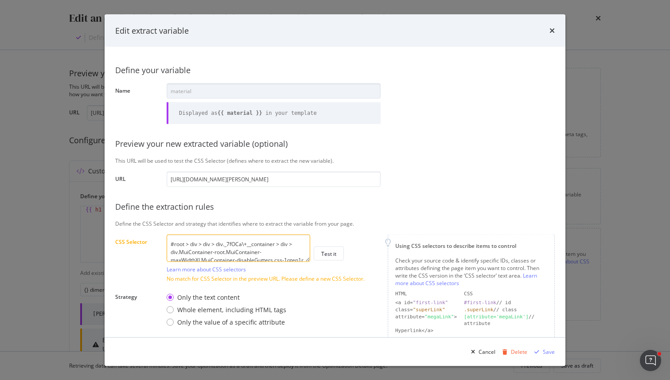
scroll to position [32, 0]
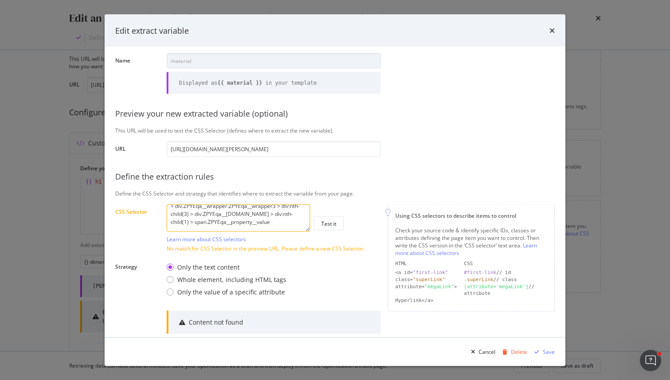
click at [266, 228] on textarea "#root > div > div > div._7fOCa\+__container > div > div.MuiContainer-root.MuiCo…" at bounding box center [239, 217] width 144 height 27
paste textarea "dt:contains("Material") + dd"
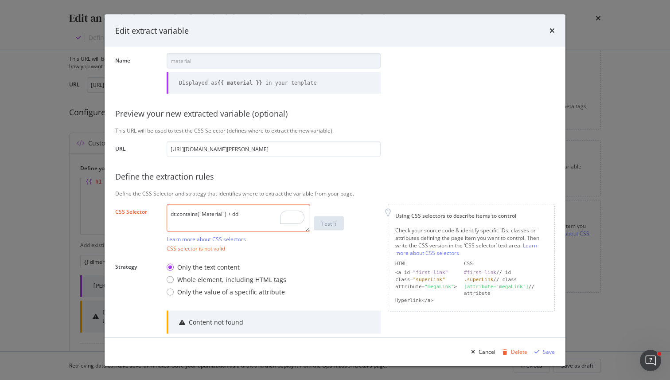
click at [330, 237] on div "dt:contains("Material") + dd Learn more about CSS selectors Test it" at bounding box center [274, 223] width 214 height 39
click at [222, 210] on textarea "dt:contains("Material") + dd" at bounding box center [239, 217] width 144 height 27
click at [235, 210] on textarea "dt:contains("Material") + dd" at bounding box center [239, 217] width 144 height 27
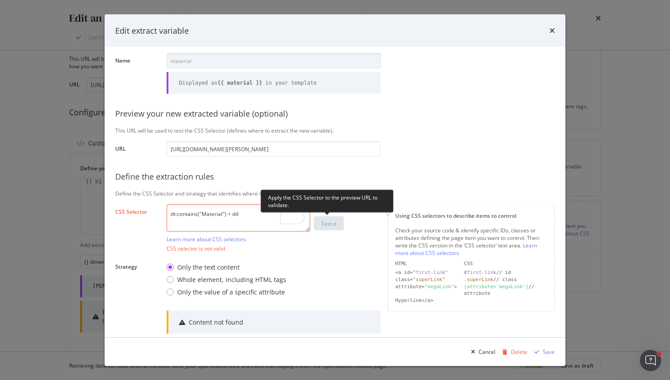
click at [326, 217] on div "dt:contains("Material") + dd Learn more about CSS selectors Test it" at bounding box center [274, 223] width 214 height 39
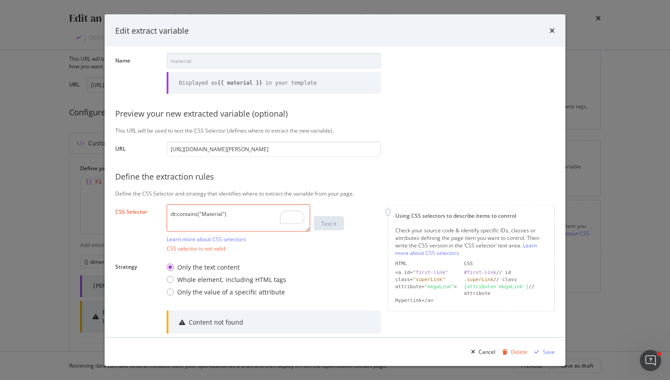
click at [251, 213] on textarea "dt:contains("Material")" at bounding box center [239, 217] width 144 height 27
click at [264, 218] on textarea "dt:contains("Material") + dd" at bounding box center [239, 217] width 144 height 27
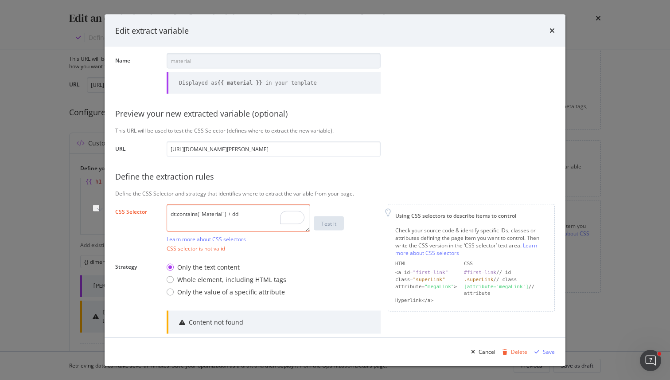
paste textarea ".ProductDetails_specifications__ dl dd:first-of-type"
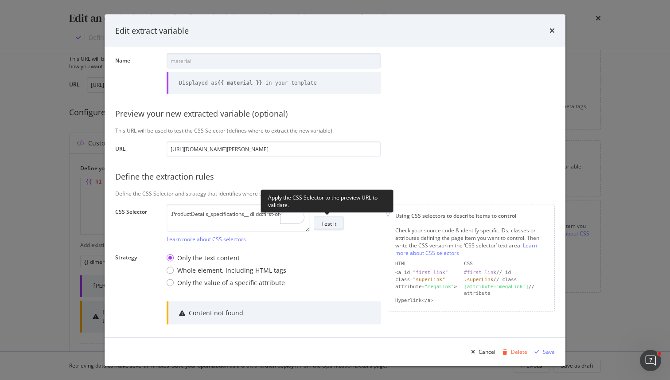
click at [331, 226] on div "Test it" at bounding box center [328, 223] width 15 height 8
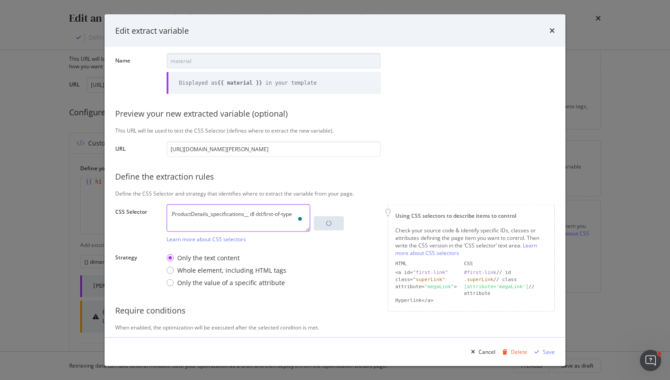
click at [202, 215] on textarea ".ProductDetails_specifications__ dl dd:first-of-type" at bounding box center [239, 217] width 144 height 27
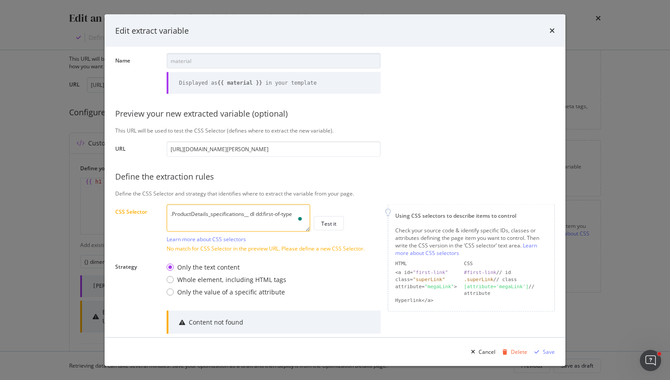
click at [430, 124] on div "Define your variable Name material Displayed as {{ material }} in your template…" at bounding box center [335, 220] width 440 height 387
click at [257, 215] on textarea ".ProductDetails_specifications__ dl dd:first-of-type" at bounding box center [239, 217] width 144 height 27
paste textarea "div#root h2:nth-of-type(1) + div > p"
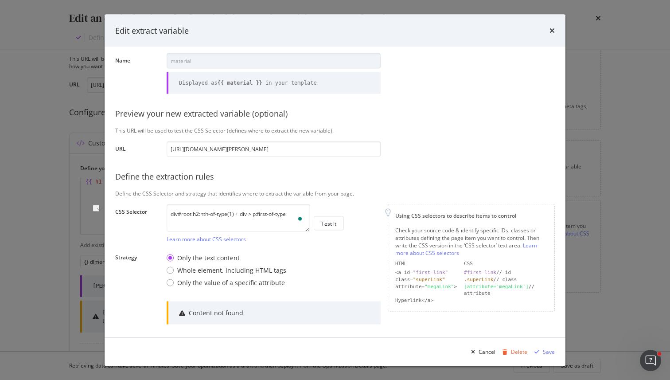
click at [332, 231] on div "div#root h2:nth-of-type(1) + div > p:first-of-type Learn more about CSS selecto…" at bounding box center [274, 223] width 214 height 39
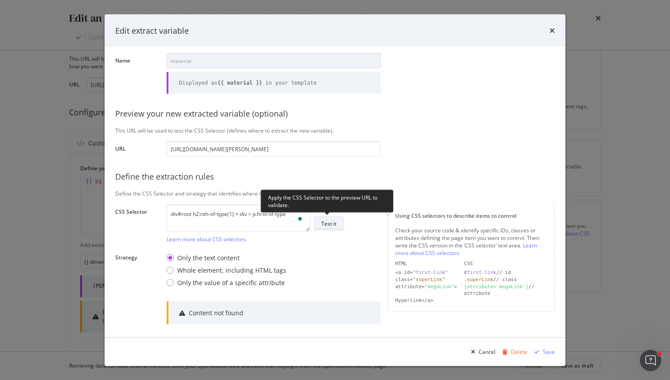
click at [332, 225] on div "Test it" at bounding box center [328, 223] width 15 height 8
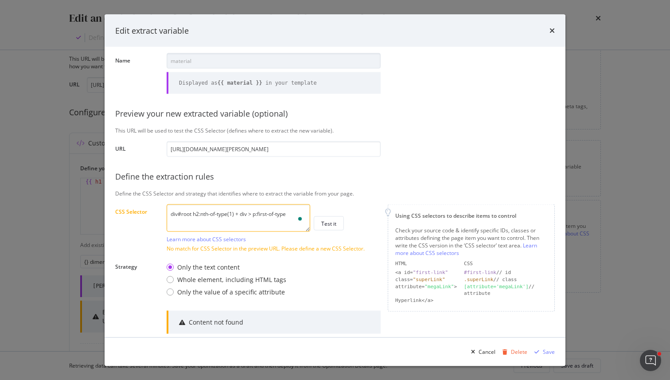
drag, startPoint x: 194, startPoint y: 214, endPoint x: 74, endPoint y: 208, distance: 120.7
click at [74, 208] on div "Edit extract variable Define your variable Name material Displayed as {{ materi…" at bounding box center [335, 190] width 670 height 380
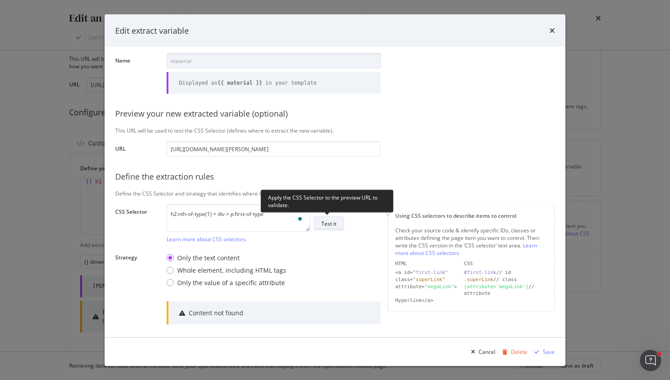
click at [331, 227] on div "Test it" at bounding box center [328, 223] width 15 height 12
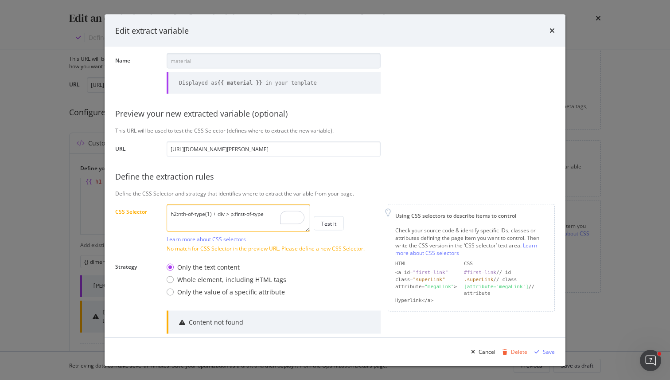
click at [230, 215] on textarea "h2:nth-of-type(1) + div > p:first-of-type" at bounding box center [239, 217] width 144 height 27
click at [258, 211] on textarea "h2:nth-of-type(1) + div > .:first-of-type" at bounding box center [239, 217] width 144 height 27
paste textarea ".ZPYEqa__item:nth-of-type(1) .ZPYEqa__property__value:nth-of-type(1)"
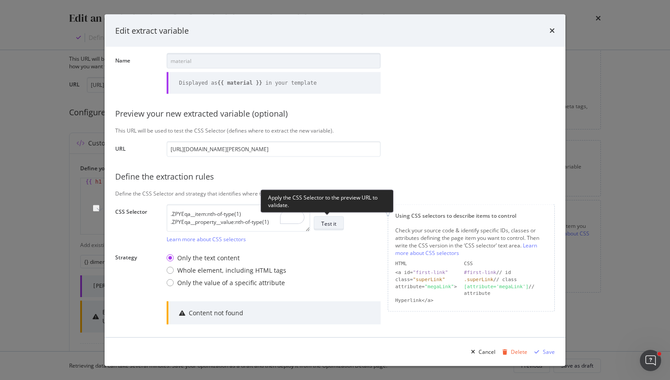
click at [332, 222] on div "Test it" at bounding box center [328, 223] width 15 height 8
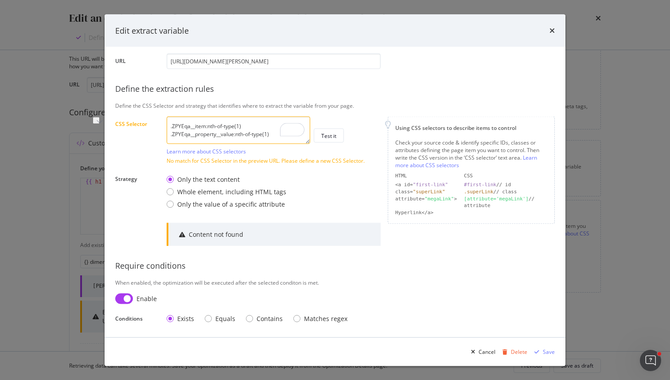
scroll to position [115, 0]
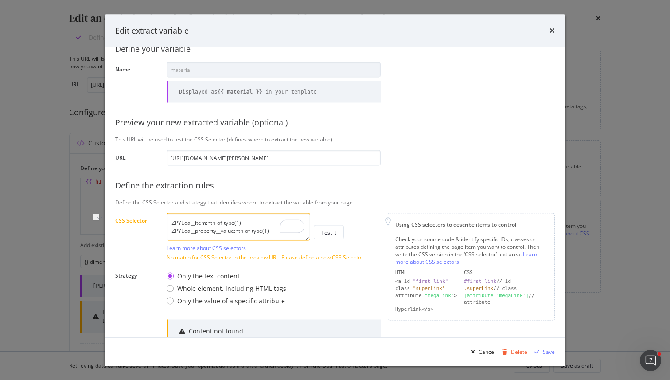
click at [169, 233] on textarea ".ZPYEqa__item:nth-of-type(1) .ZPYEqa__property__value:nth-of-type(1)" at bounding box center [239, 226] width 144 height 27
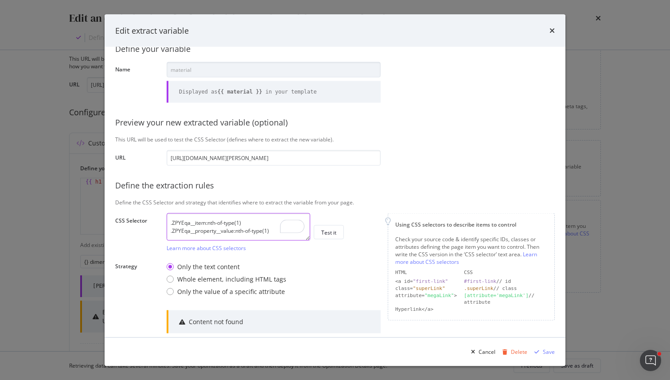
drag, startPoint x: 244, startPoint y: 226, endPoint x: 169, endPoint y: 224, distance: 74.5
click at [169, 225] on textarea ".ZPYEqa__item:nth-of-type(1) .ZPYEqa__property__value:nth-of-type(1)" at bounding box center [239, 226] width 144 height 27
click at [170, 229] on textarea ".ZPYEqa__item:nth-of-type(1) .ZPYEqa__property__value:nth-of-type(1)" at bounding box center [239, 226] width 144 height 27
drag, startPoint x: 171, startPoint y: 231, endPoint x: 152, endPoint y: 217, distance: 24.0
click at [0, 0] on div "CSS Selector .ZPYEqa__item:nth-of-type(1) .ZPYEqa__property__value:nth-of-type(…" at bounding box center [0, 0] width 0 height 0
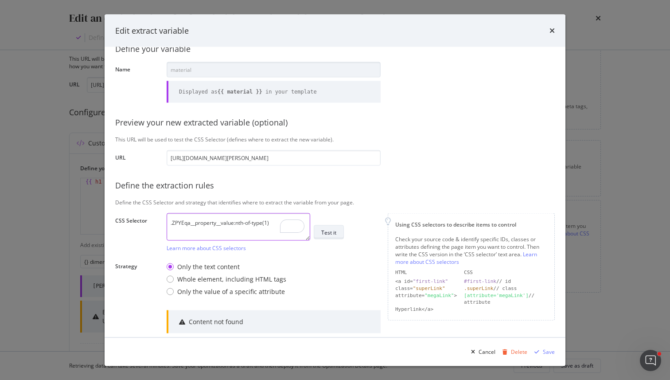
type textarea ".ZPYEqa__property__value:nth-of-type(1)"
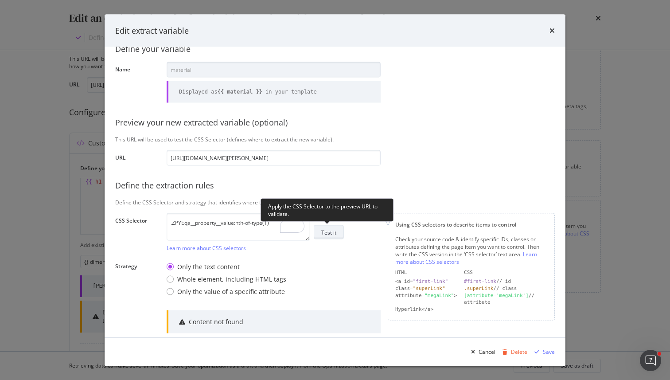
click at [335, 237] on div "Test it" at bounding box center [328, 232] width 15 height 12
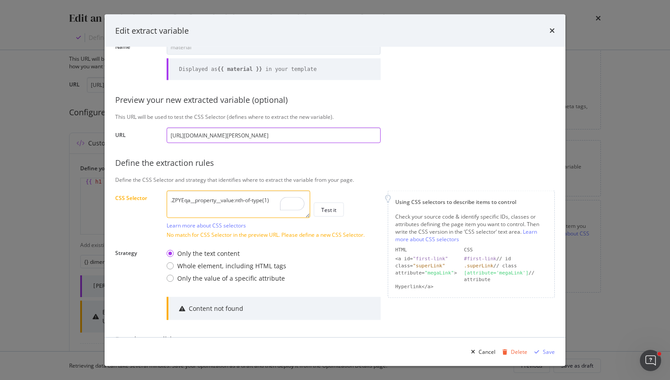
click at [245, 136] on input "https://www.castlery.com/us/products/audrey-salad-plates-set-of-4" at bounding box center [274, 135] width 214 height 16
click at [239, 224] on link "Learn more about CSS selectors" at bounding box center [206, 225] width 79 height 8
click at [257, 203] on textarea ".ZPYEqa__property__value:nth-of-type(1)" at bounding box center [239, 203] width 144 height 27
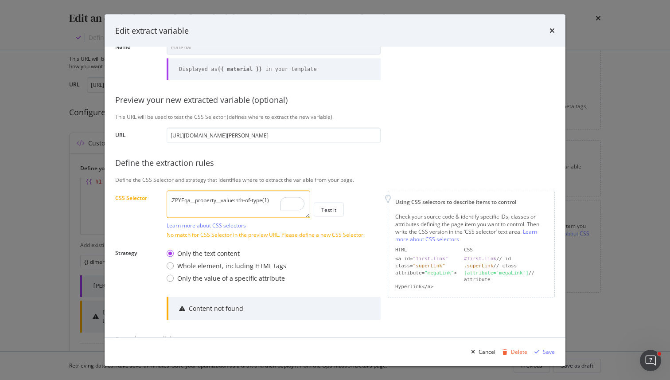
click at [257, 203] on textarea ".ZPYEqa__property__value:nth-of-type(1)" at bounding box center [239, 203] width 144 height 27
